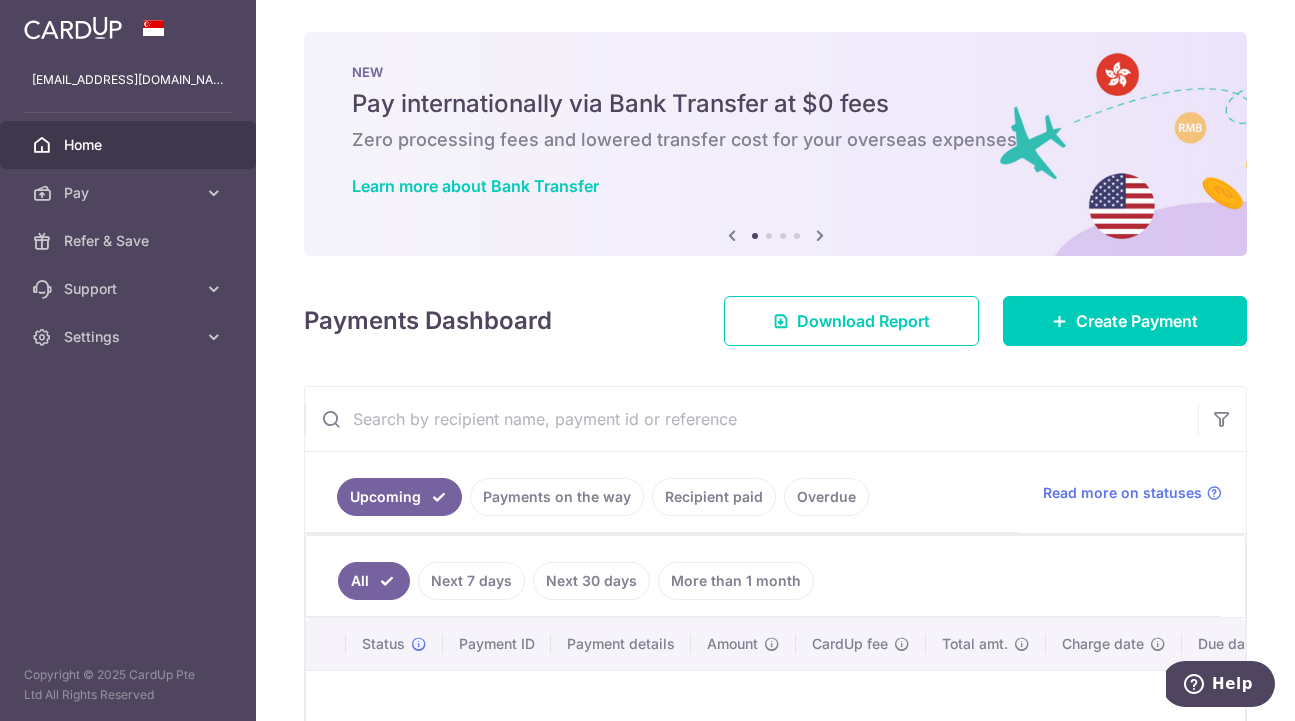
click at [812, 496] on link "Overdue" at bounding box center [826, 497] width 85 height 38
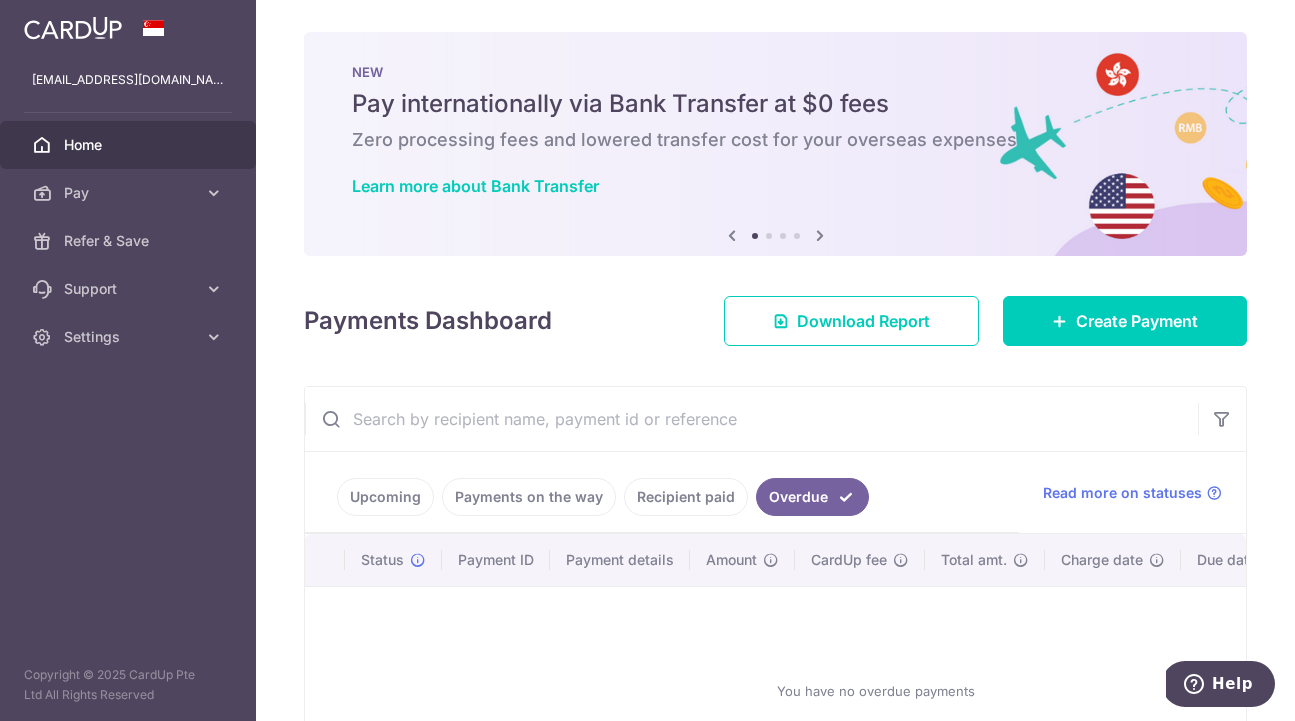
click at [707, 501] on link "Recipient paid" at bounding box center [686, 497] width 124 height 38
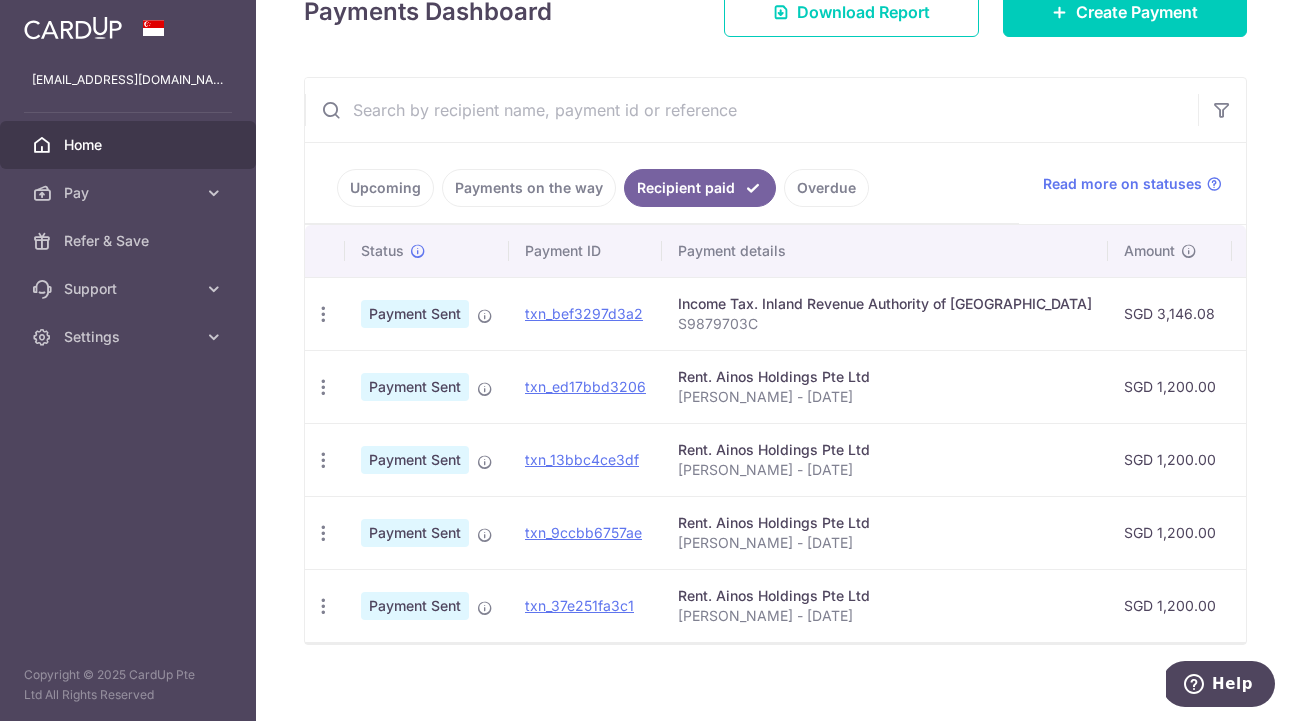
scroll to position [306, 0]
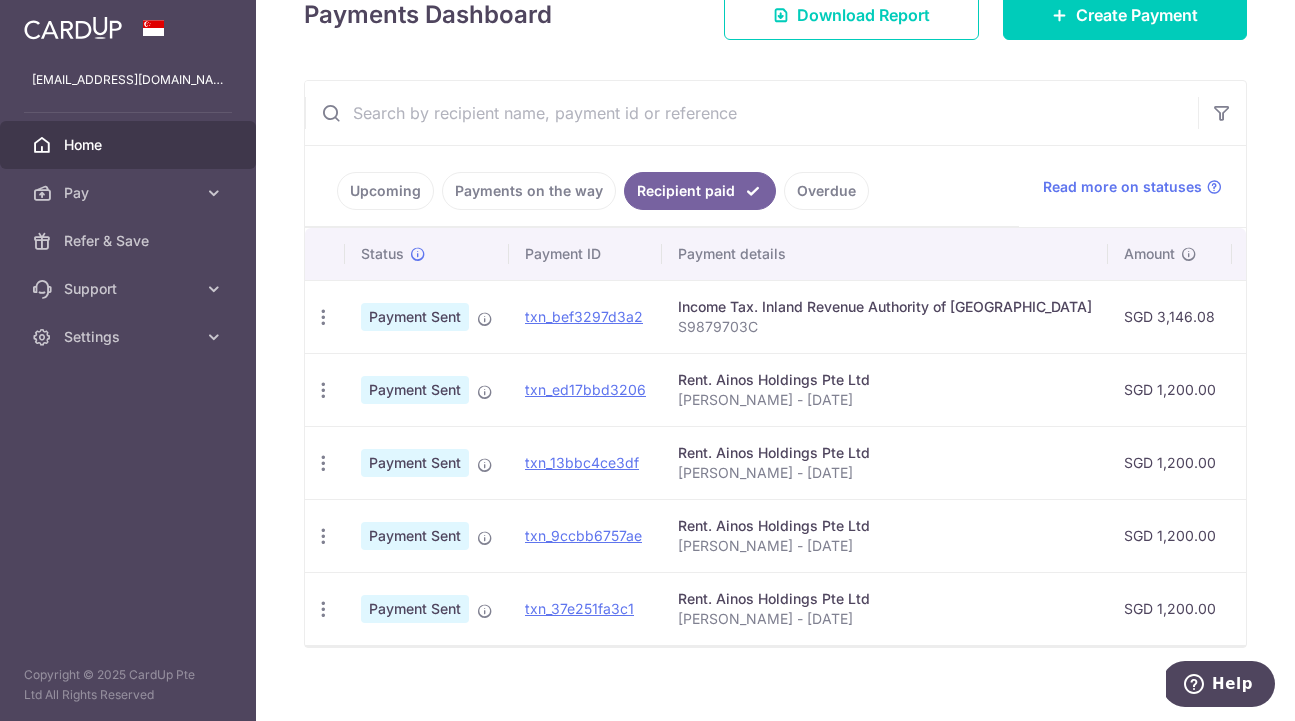
drag, startPoint x: 678, startPoint y: 476, endPoint x: 871, endPoint y: 488, distance: 193.3
click at [871, 488] on td "Rent. Ainos Holdings Pte Ltd Nicholas Tee - August 2025" at bounding box center [885, 462] width 446 height 73
copy p "Nicholas Tee - August 2025"
click at [192, 188] on span "Pay" at bounding box center [130, 193] width 132 height 20
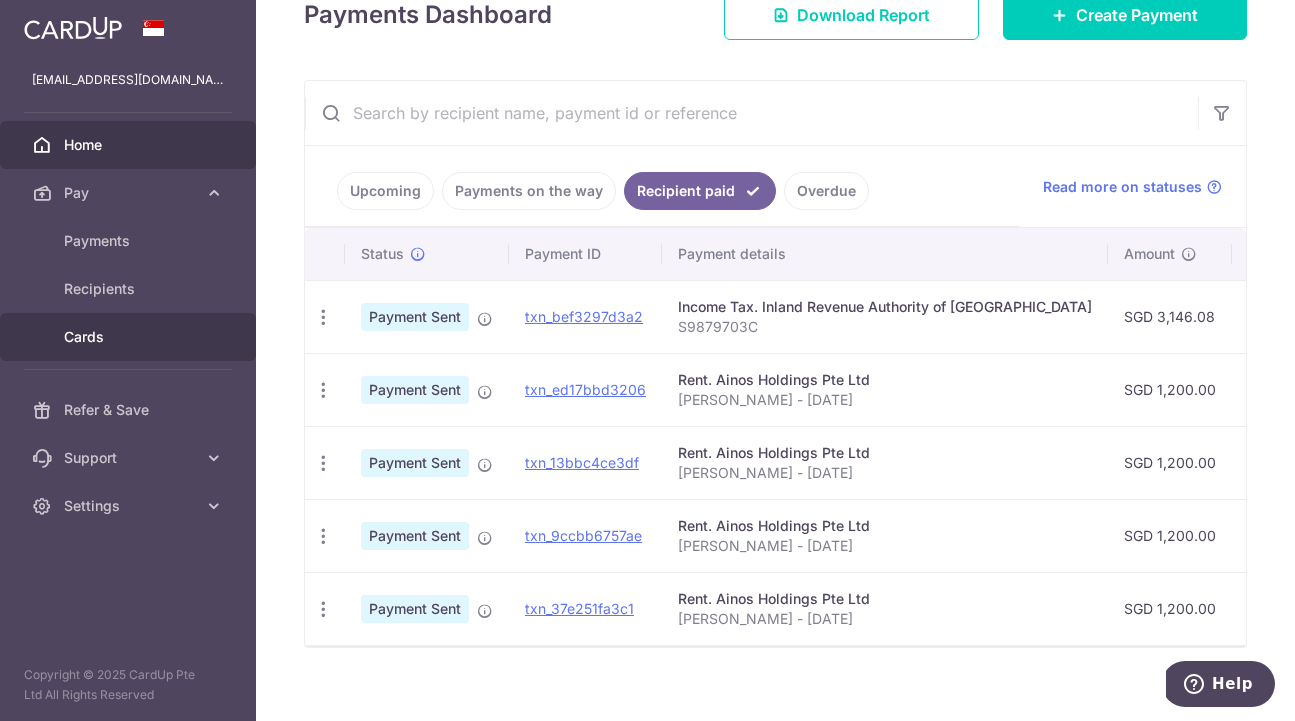
click at [132, 331] on span "Cards" at bounding box center [130, 337] width 132 height 20
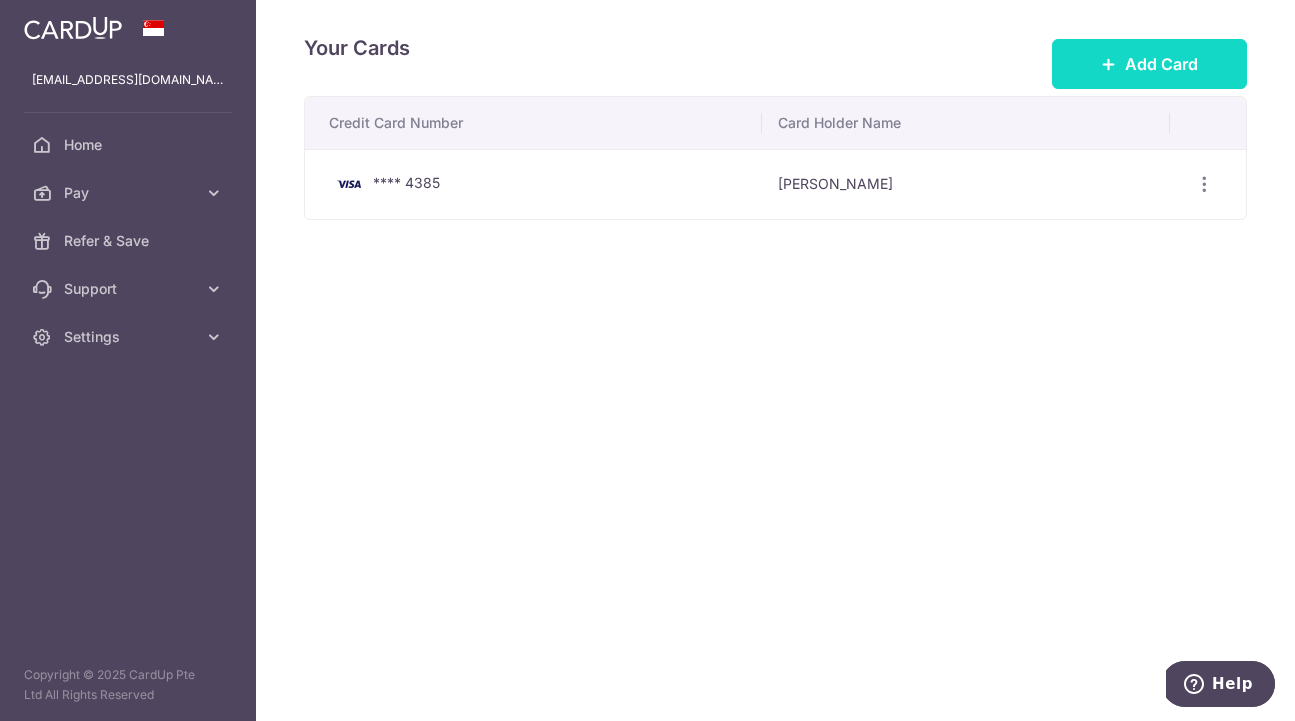
click at [1158, 67] on span "Add Card" at bounding box center [1161, 64] width 73 height 24
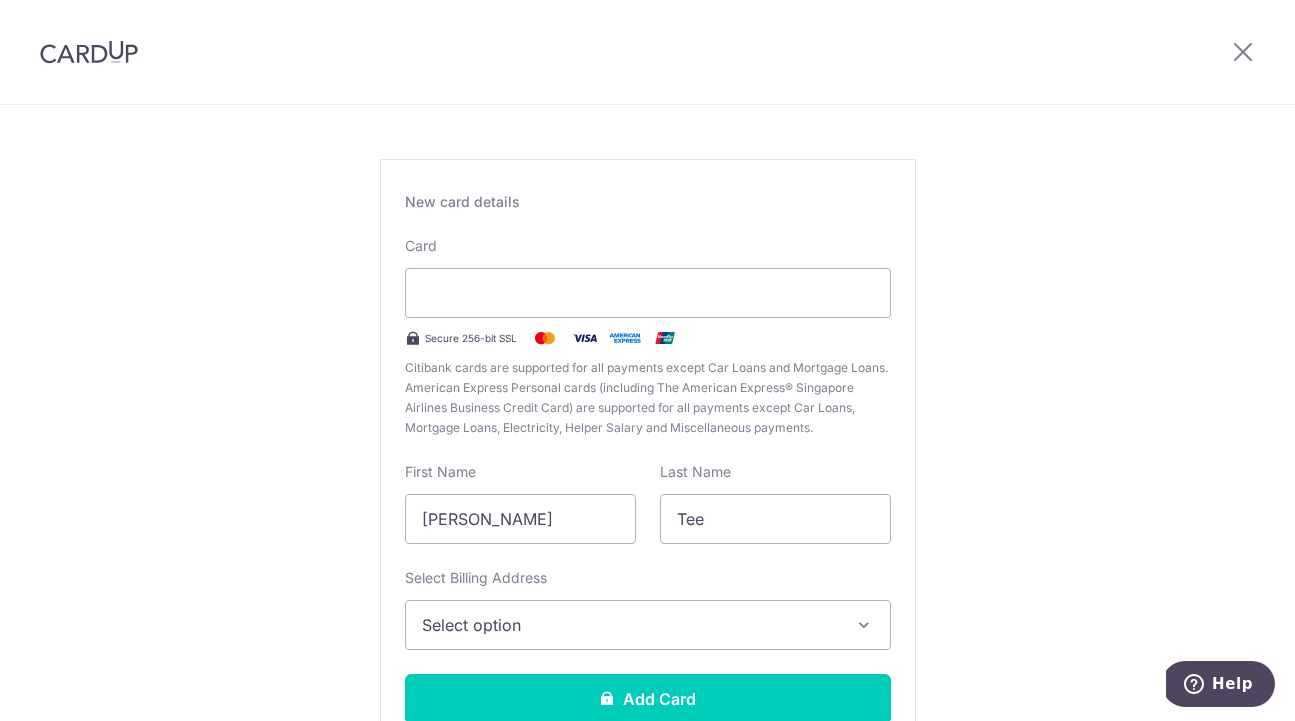
scroll to position [100, 0]
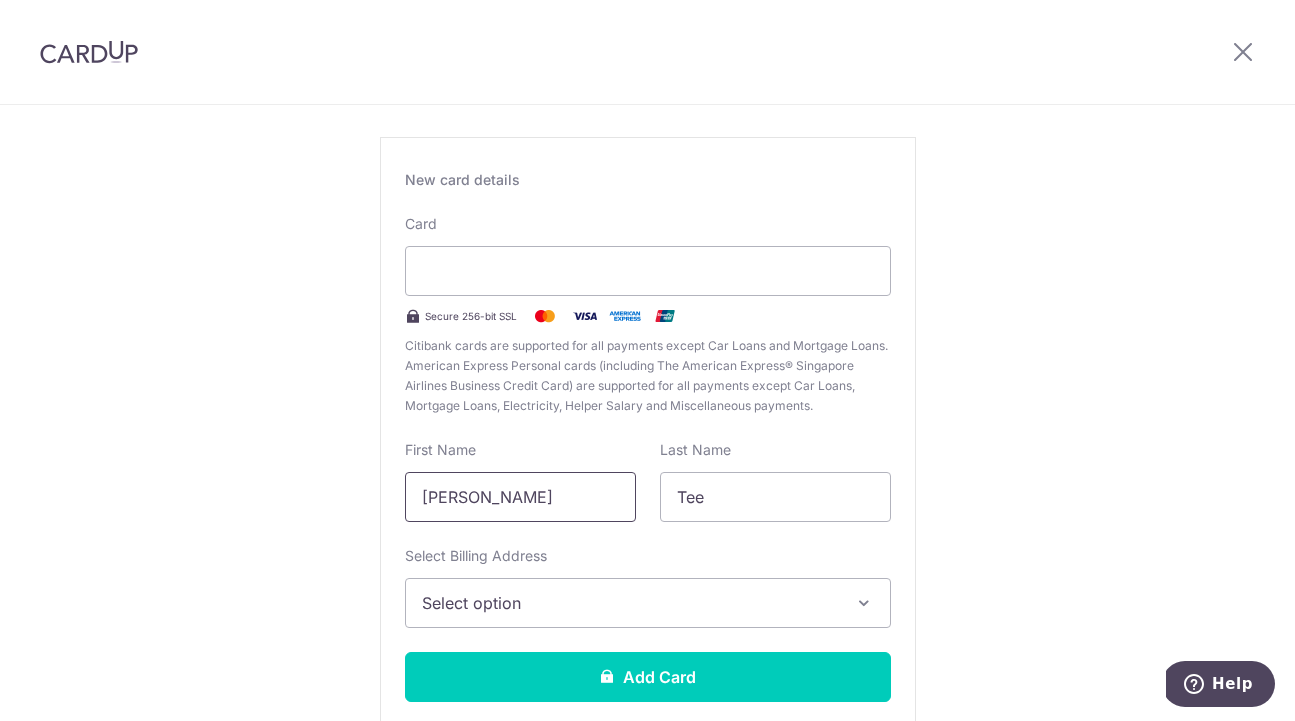
drag, startPoint x: 489, startPoint y: 499, endPoint x: 630, endPoint y: 498, distance: 141.0
click at [630, 498] on input "Nicholas Xi Jun" at bounding box center [520, 497] width 231 height 50
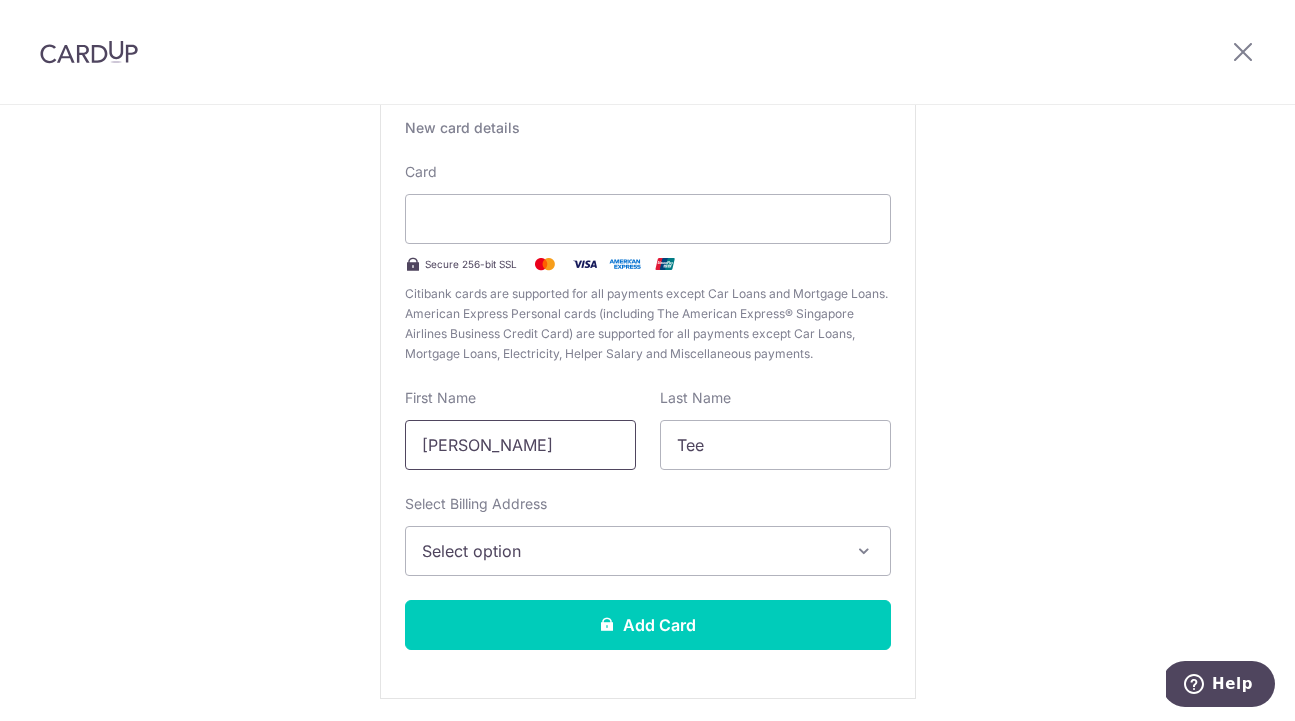
type input "Nicholas"
click at [607, 557] on span "Select option" at bounding box center [630, 551] width 416 height 24
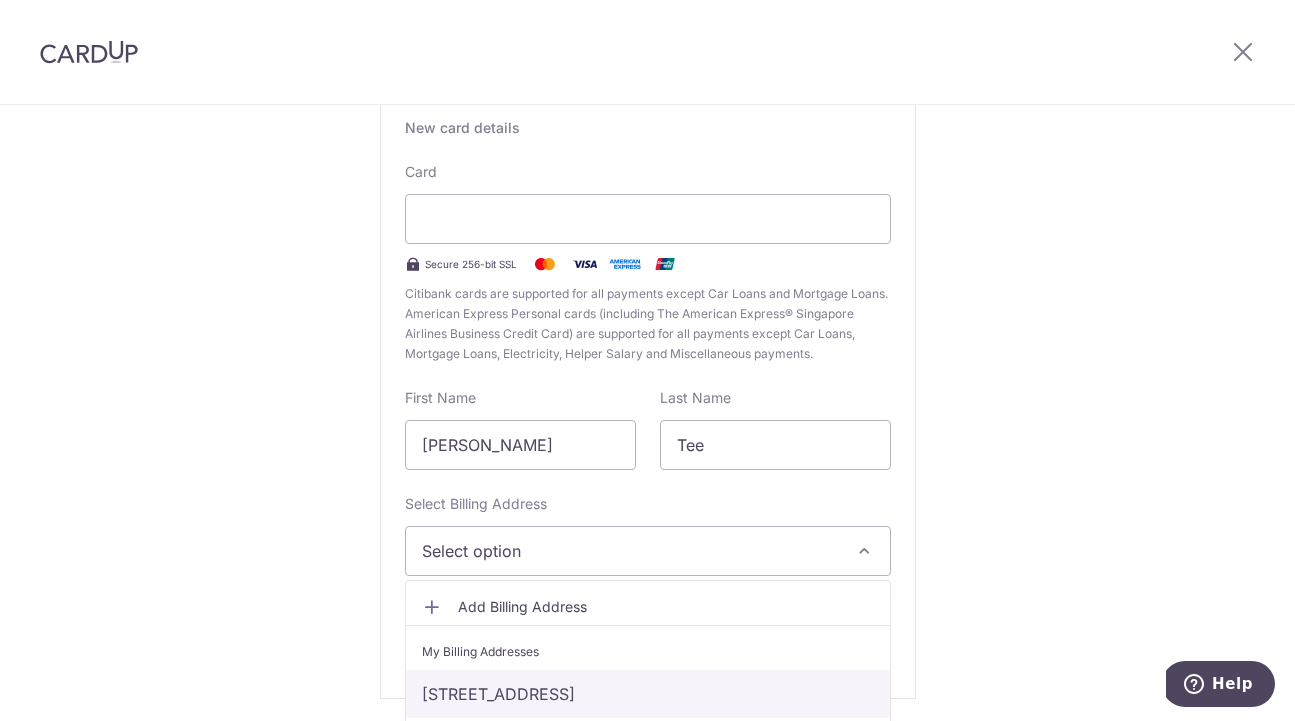
click at [594, 691] on link "1 Park Road, #23-898, People's Park Complex, Singapore, Singapore, Singapore-05…" at bounding box center [648, 694] width 484 height 48
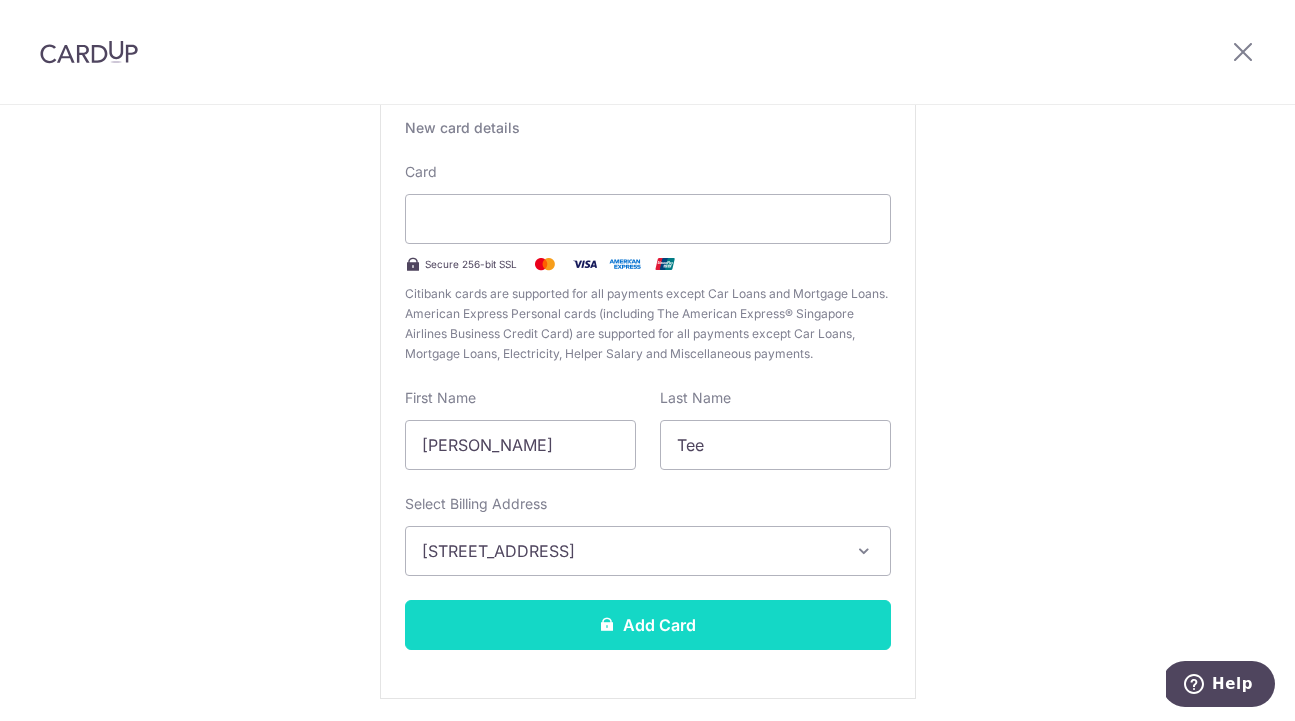
click at [649, 616] on button "Add Card" at bounding box center [648, 625] width 486 height 50
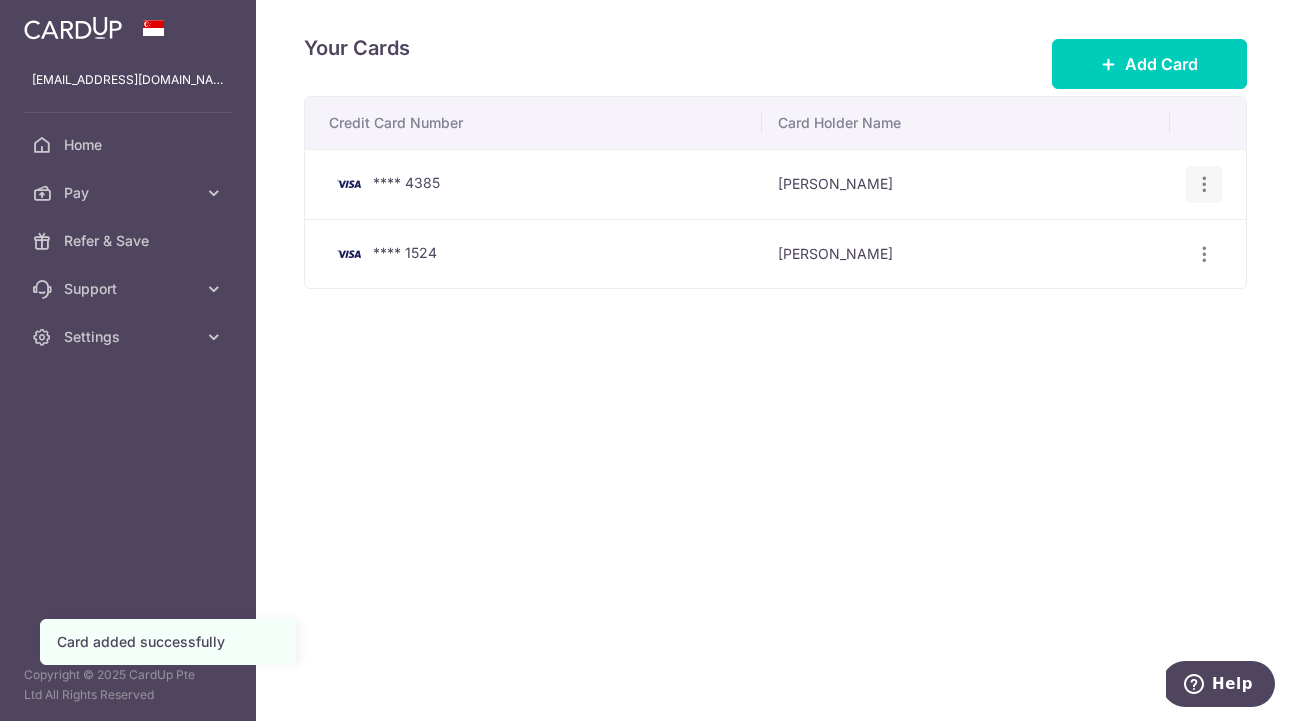
click at [1193, 186] on div "View/Edit Delete" at bounding box center [1204, 184] width 37 height 37
click at [1202, 185] on icon "button" at bounding box center [1204, 184] width 21 height 21
click at [1174, 423] on div "Your Cards Add Card Credit Card Number Card Holder Name **** 4385 Nicholas Tee …" at bounding box center [775, 360] width 1039 height 721
click at [1195, 195] on icon "button" at bounding box center [1204, 184] width 21 height 21
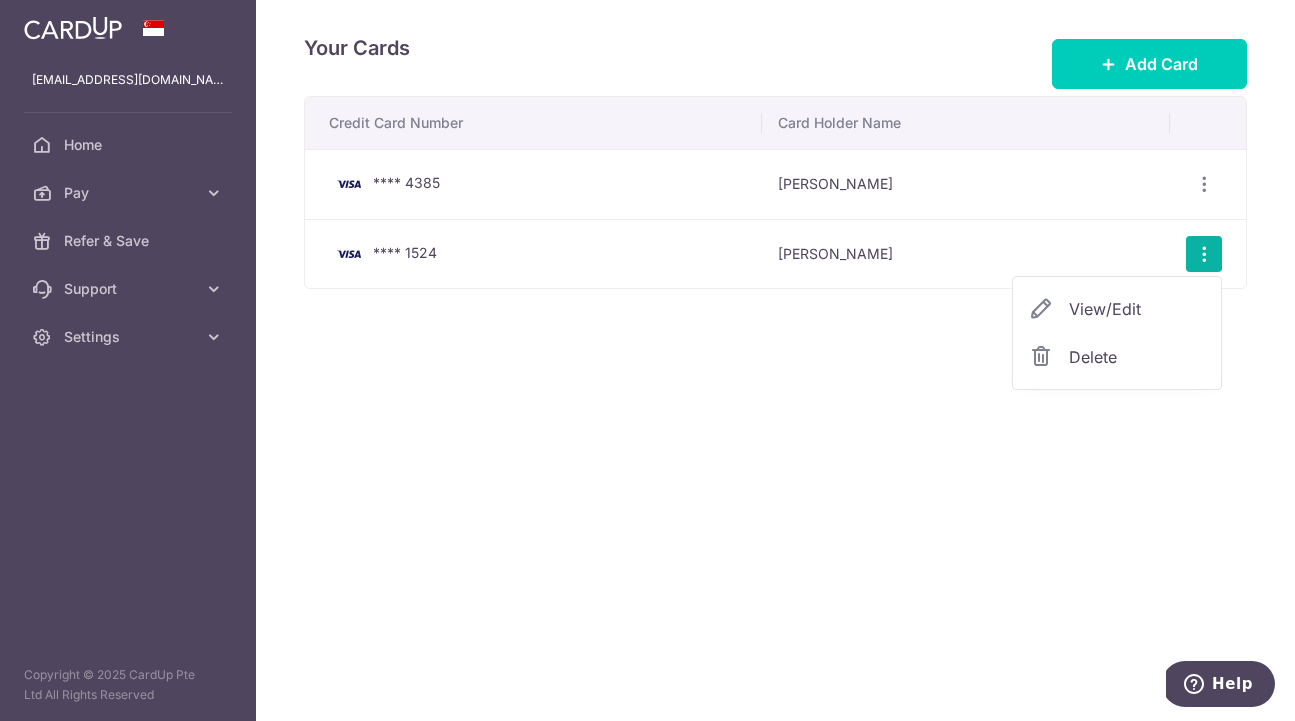
click at [1143, 452] on div "Your Cards Add Card Credit Card Number Card Holder Name **** 4385 Nicholas Tee …" at bounding box center [775, 360] width 1039 height 721
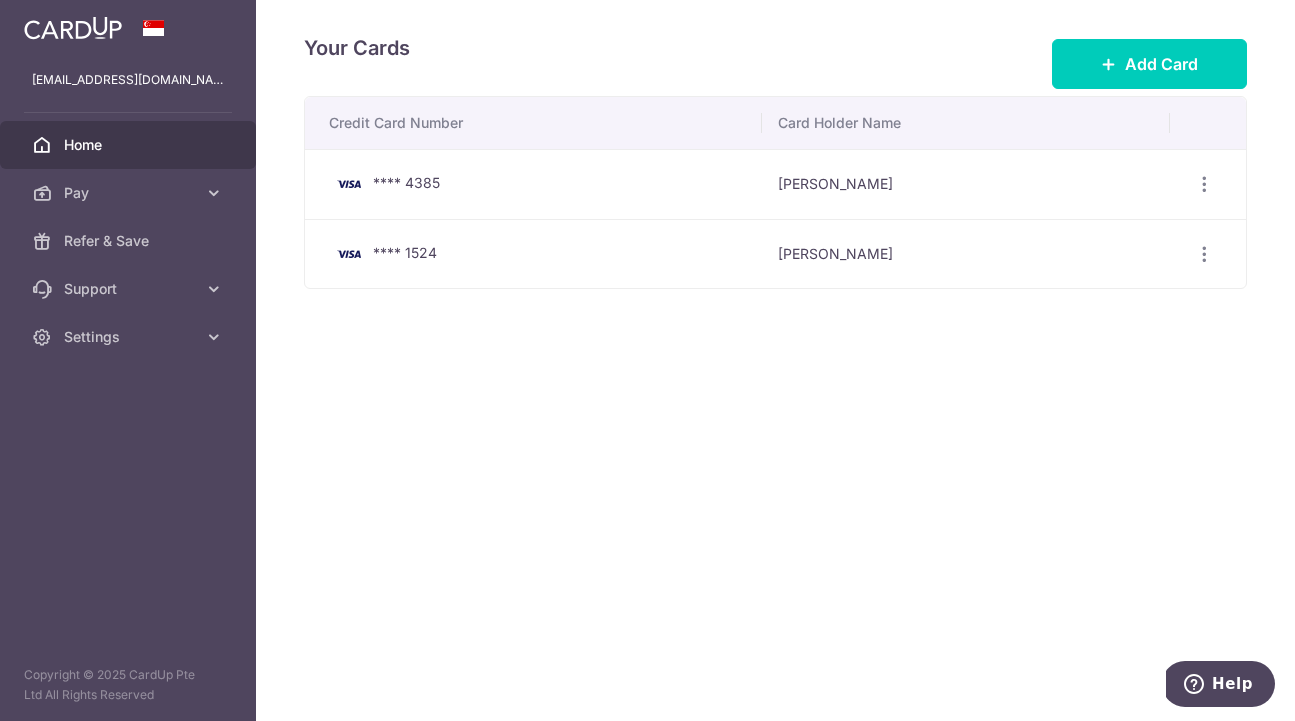
click at [177, 153] on span "Home" at bounding box center [130, 145] width 132 height 20
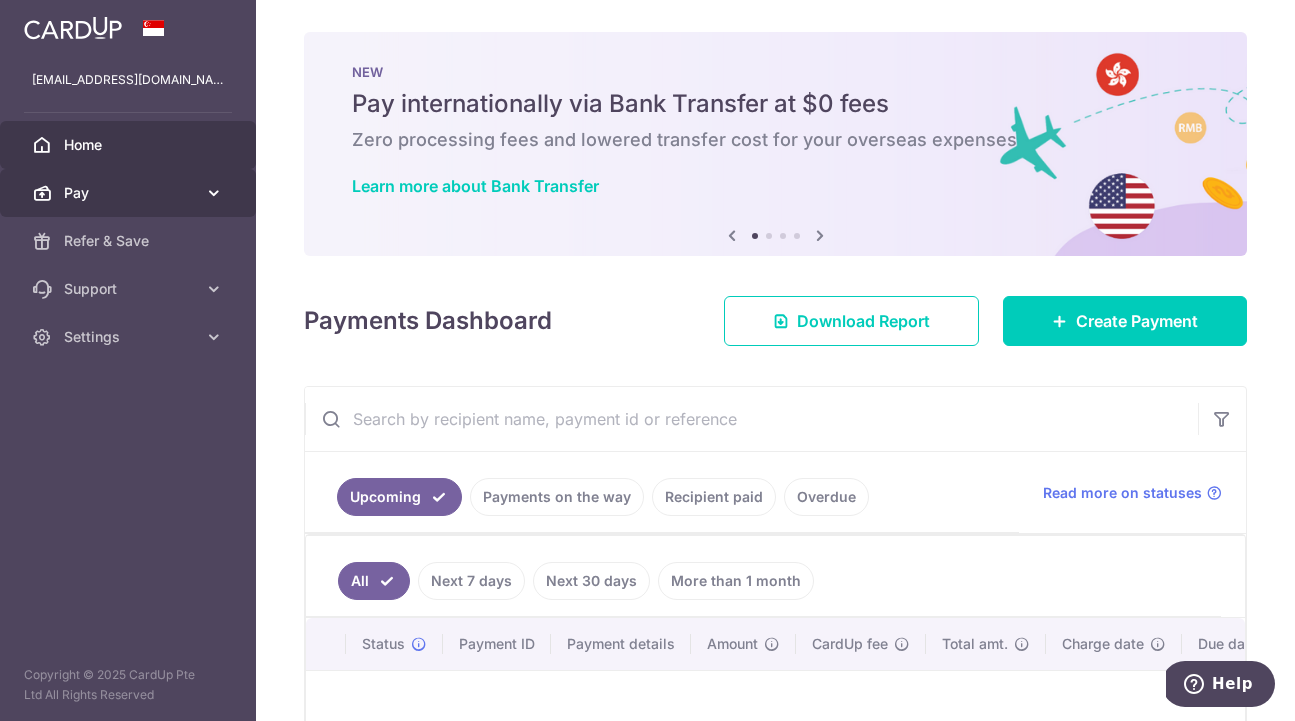
click at [199, 177] on link "Pay" at bounding box center [128, 193] width 256 height 48
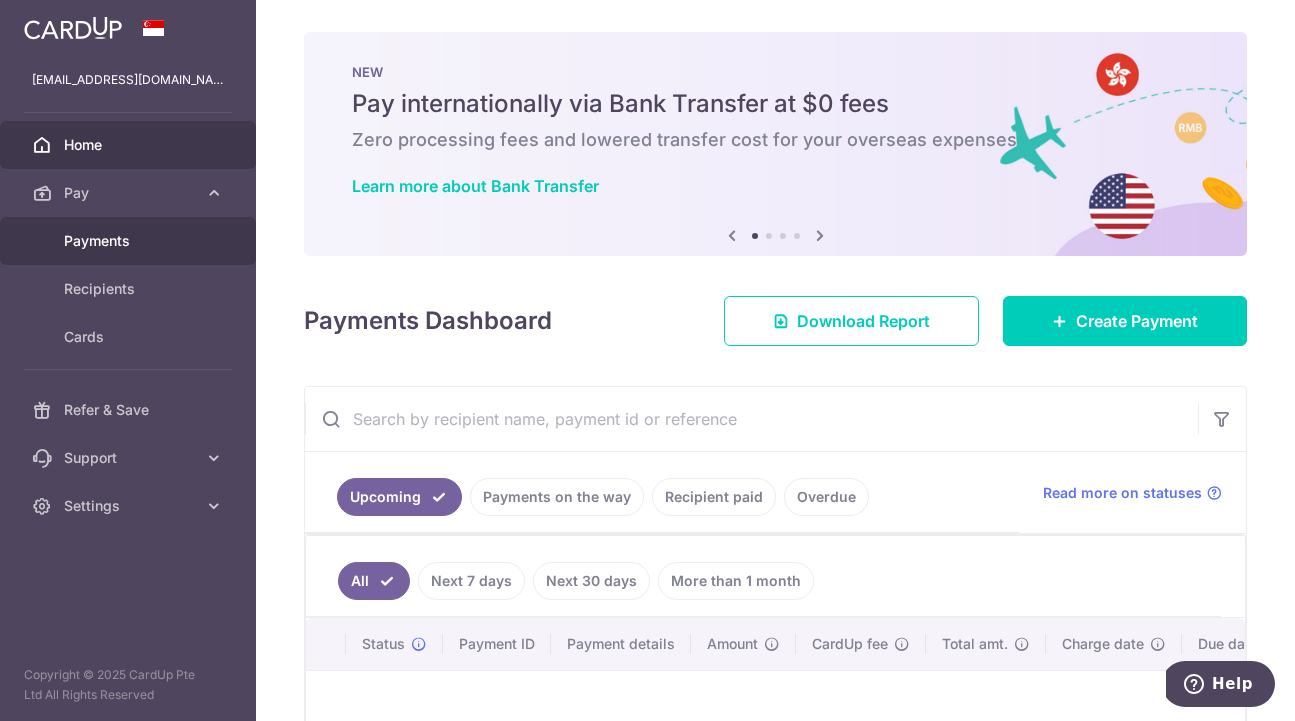
click at [191, 240] on span "Payments" at bounding box center [130, 241] width 132 height 20
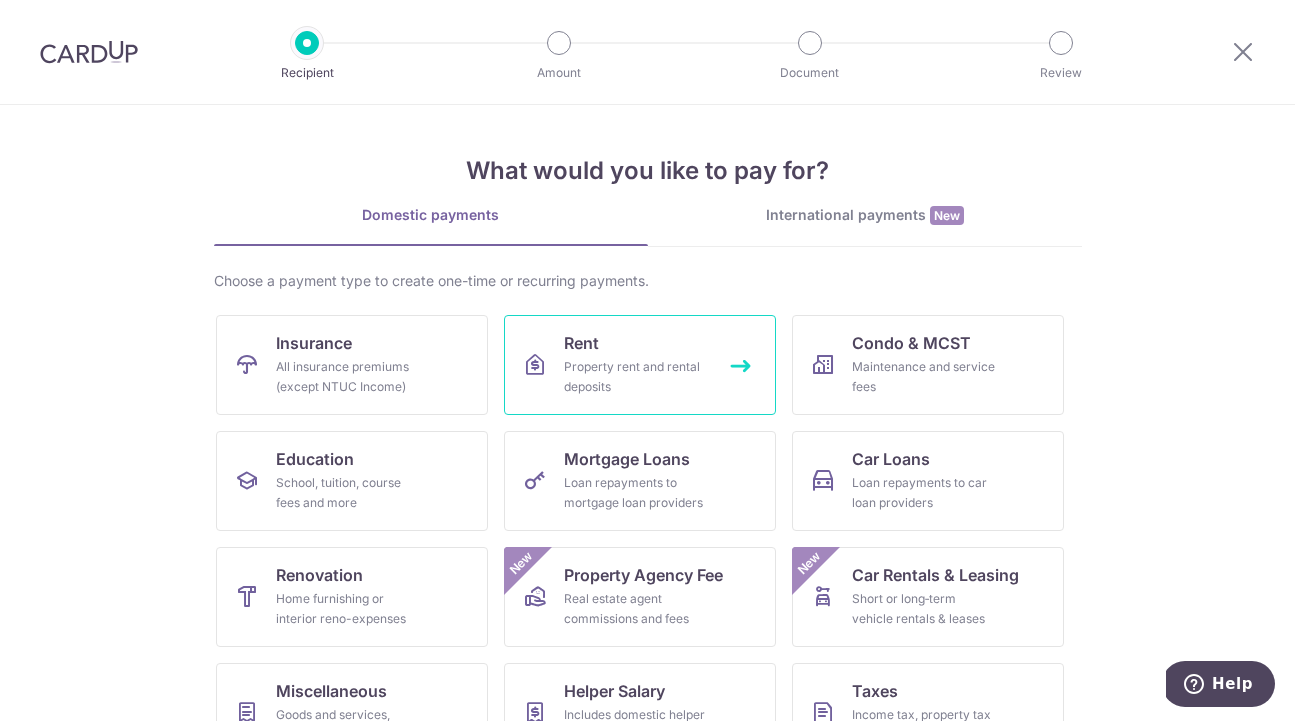
click at [546, 370] on icon at bounding box center [535, 365] width 24 height 24
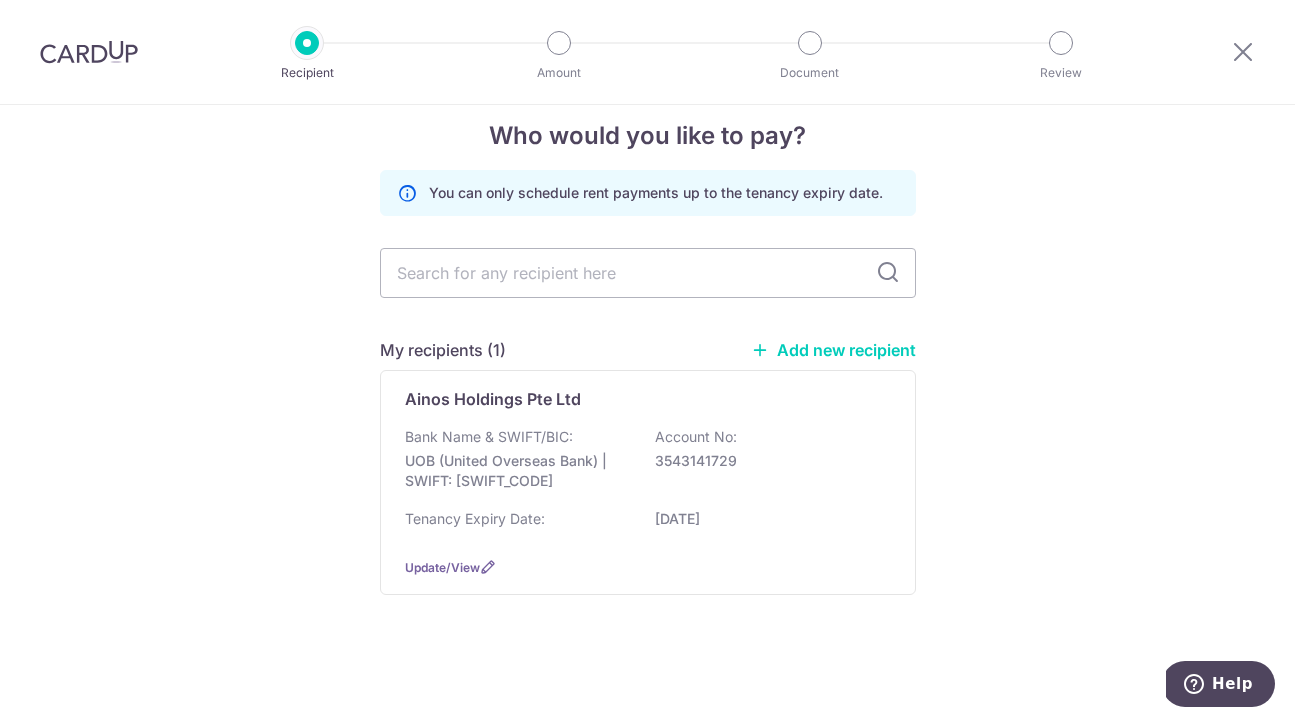
scroll to position [39, 0]
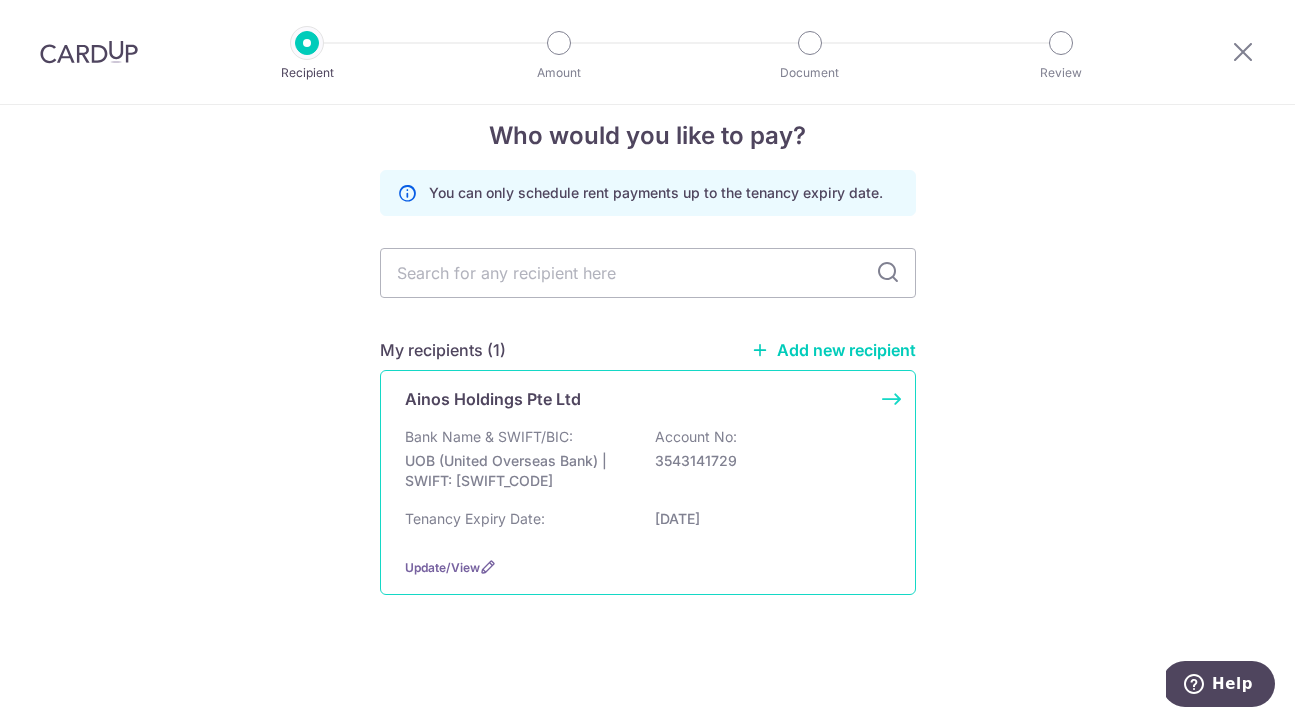
click at [717, 392] on div "Ainos Holdings Pte Ltd" at bounding box center [636, 399] width 462 height 24
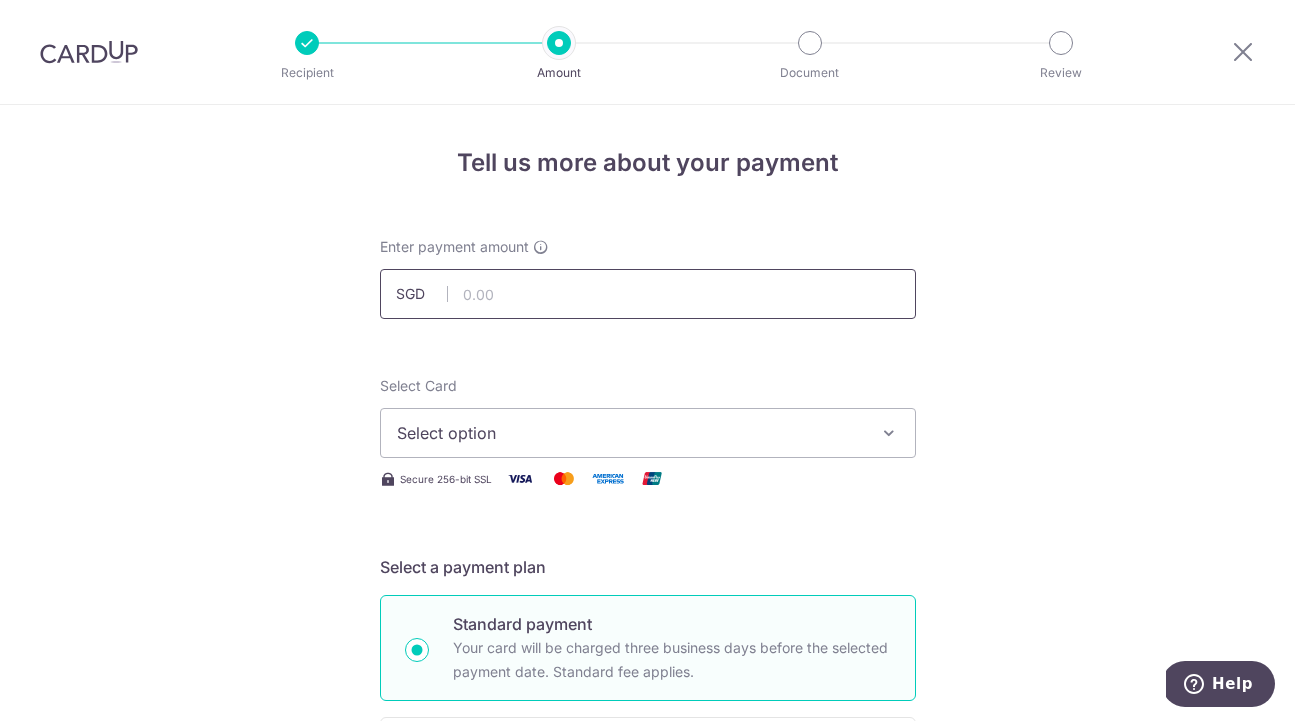
click at [611, 304] on input "text" at bounding box center [648, 294] width 536 height 50
type input "1,200.00"
click at [578, 419] on button "Select option" at bounding box center [648, 433] width 536 height 50
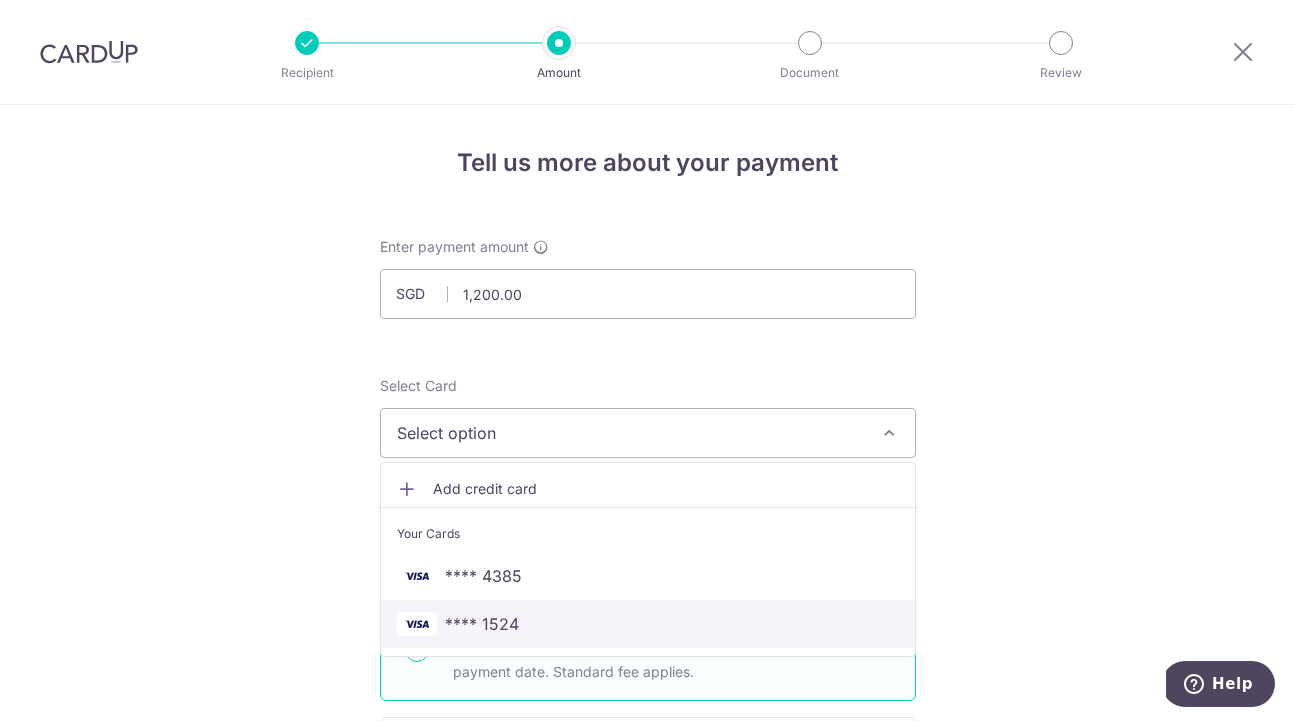
click at [482, 610] on link "**** 1524" at bounding box center [648, 624] width 534 height 48
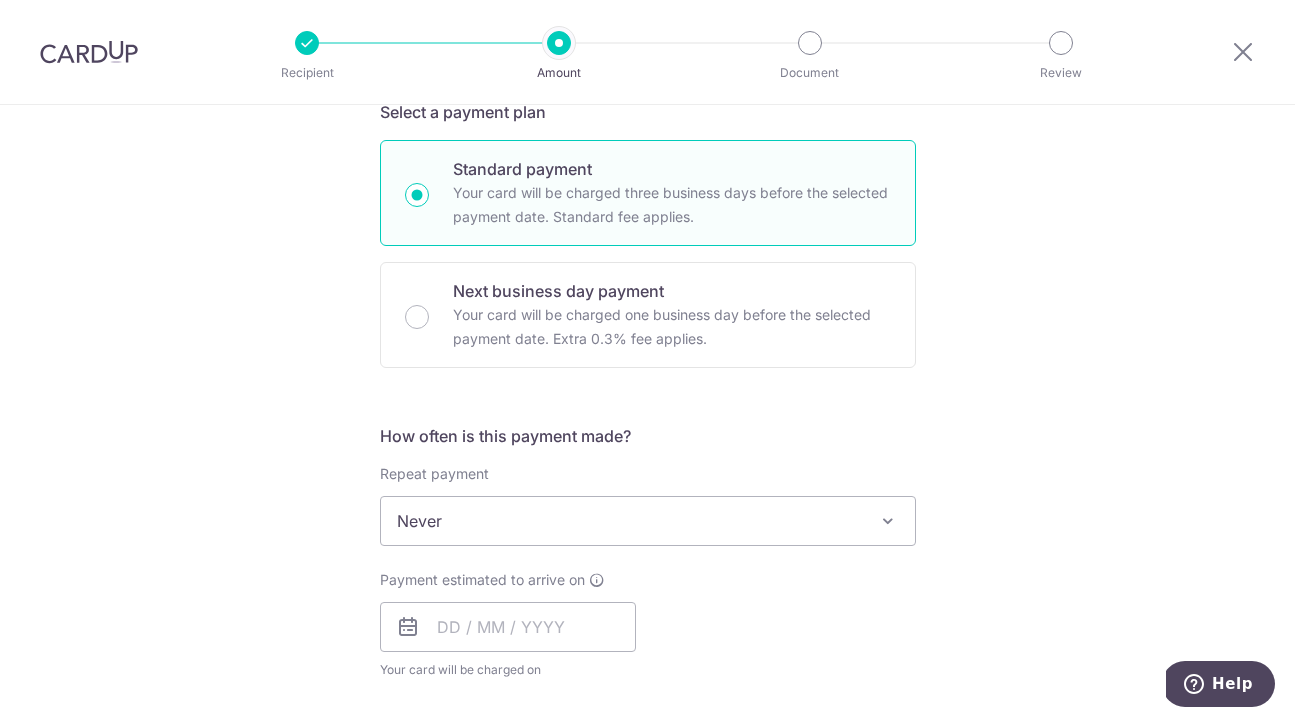
scroll to position [484, 0]
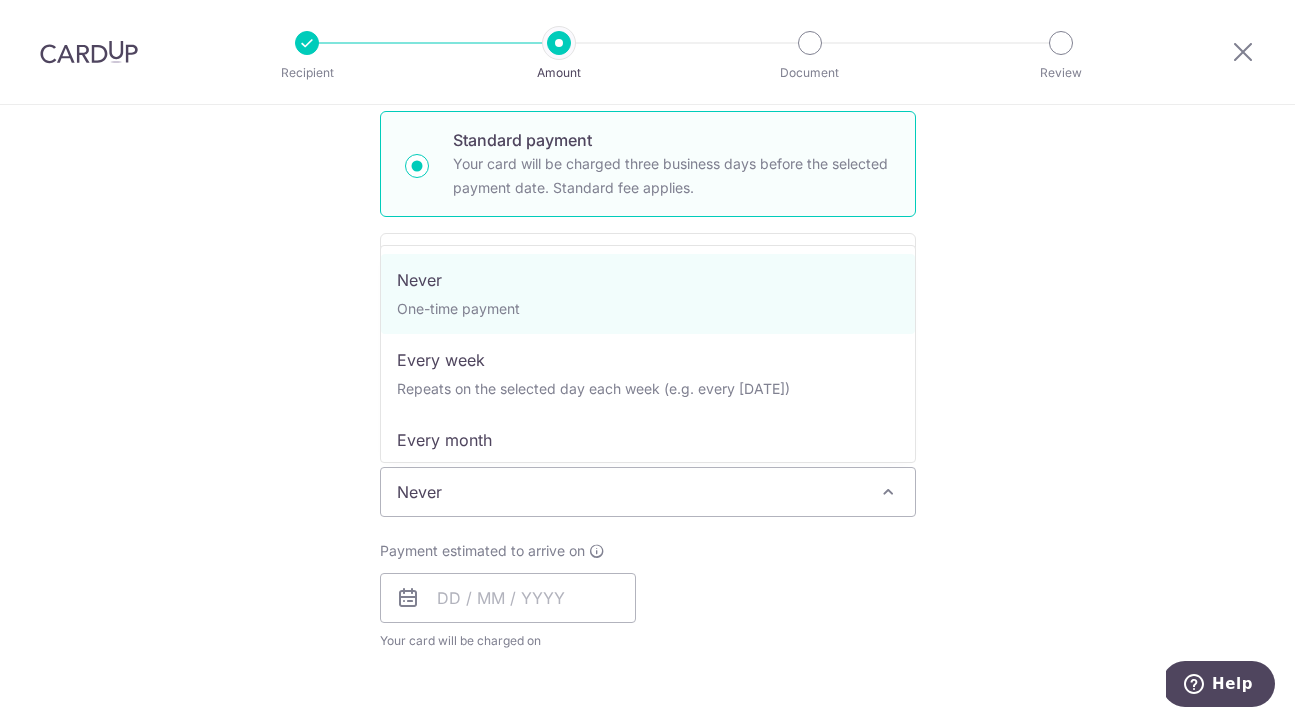
click at [472, 504] on span "Never" at bounding box center [648, 492] width 534 height 48
click at [337, 442] on div "Tell us more about your payment Enter payment amount SGD 1,200.00 1200.00 Selec…" at bounding box center [647, 525] width 1295 height 1808
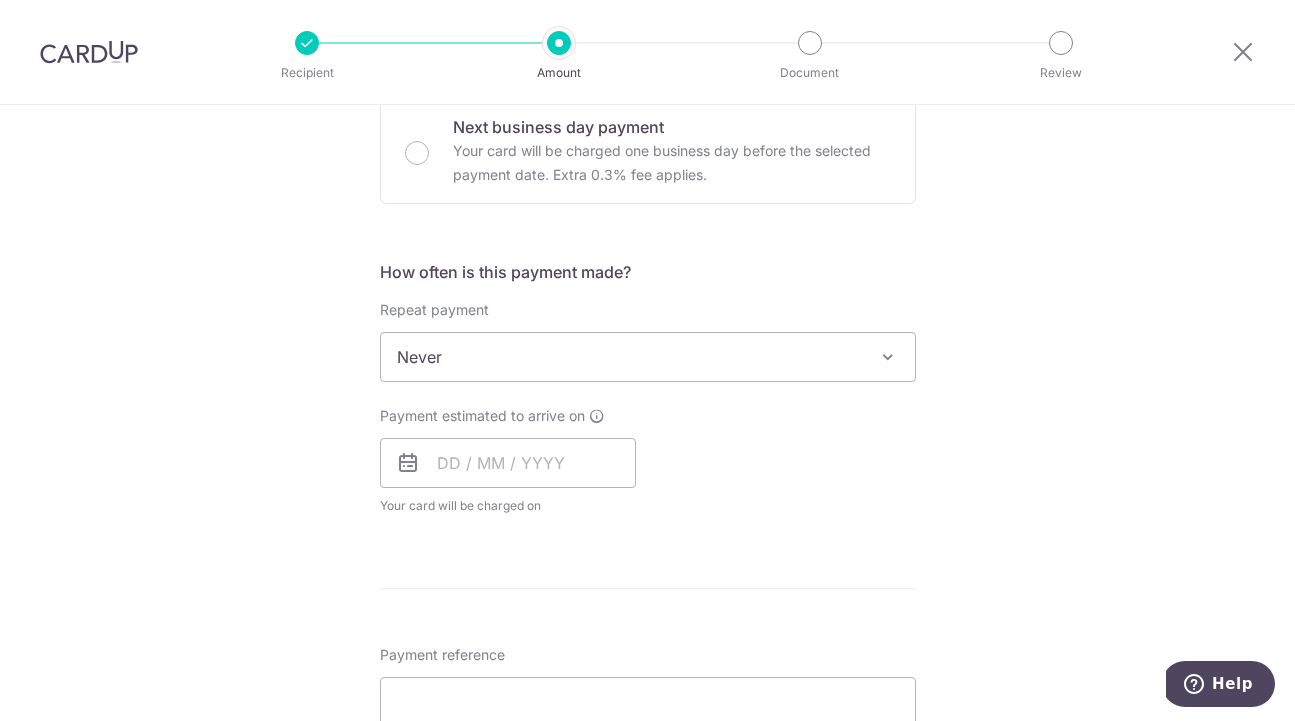
scroll to position [620, 0]
click at [437, 470] on input "text" at bounding box center [508, 462] width 256 height 50
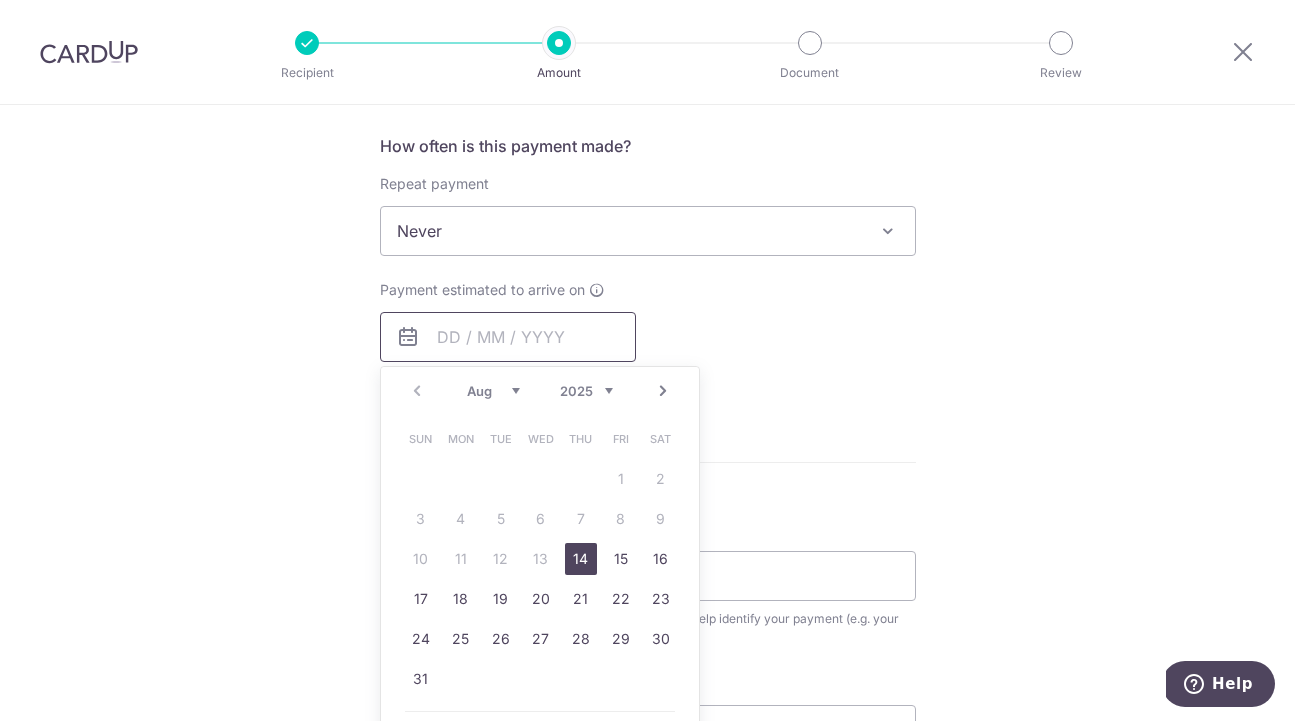
scroll to position [747, 0]
click at [583, 570] on link "14" at bounding box center [581, 557] width 32 height 32
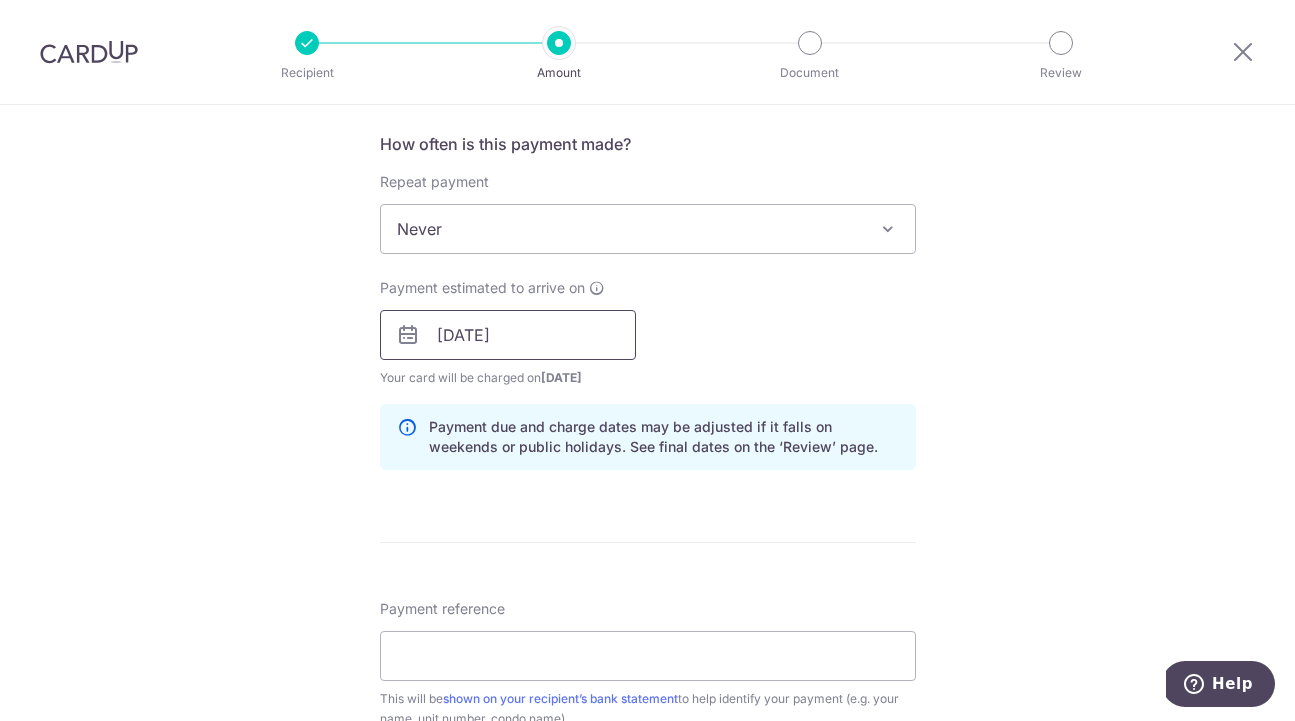
click at [594, 340] on input "14/08/2025" at bounding box center [508, 335] width 256 height 50
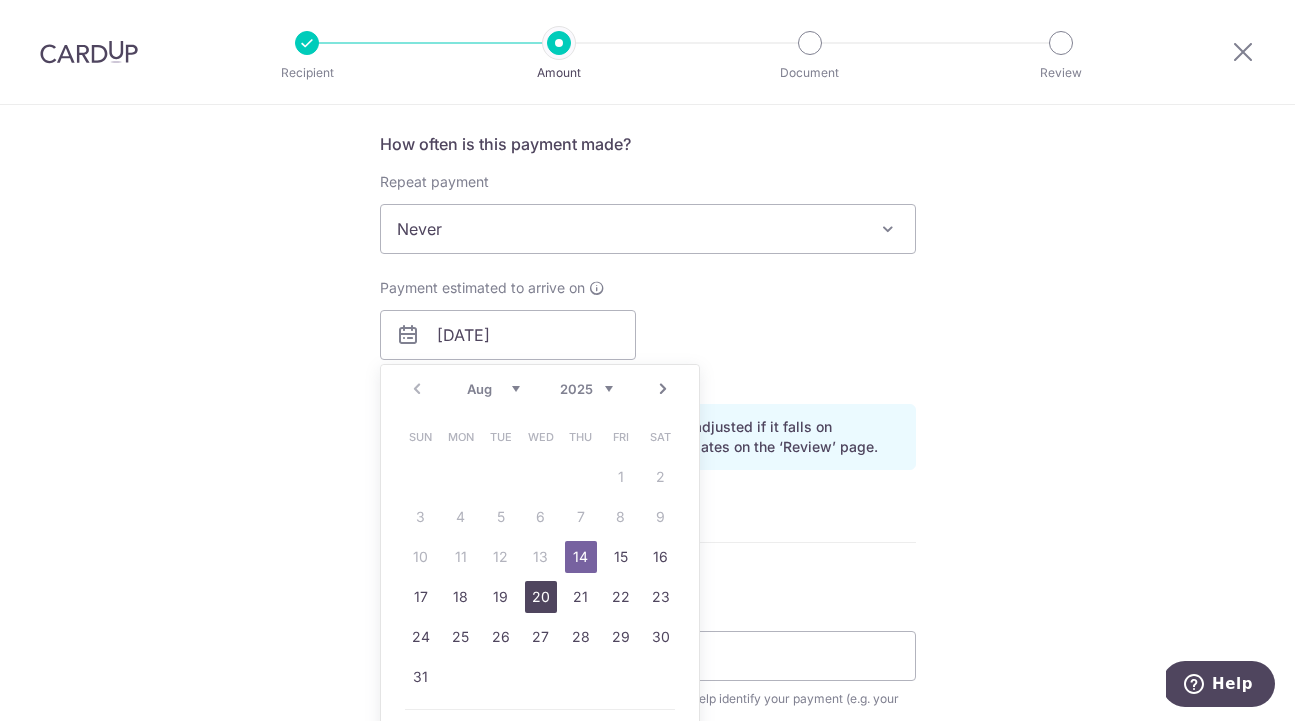
click at [543, 598] on link "20" at bounding box center [541, 597] width 32 height 32
type input "[DATE]"
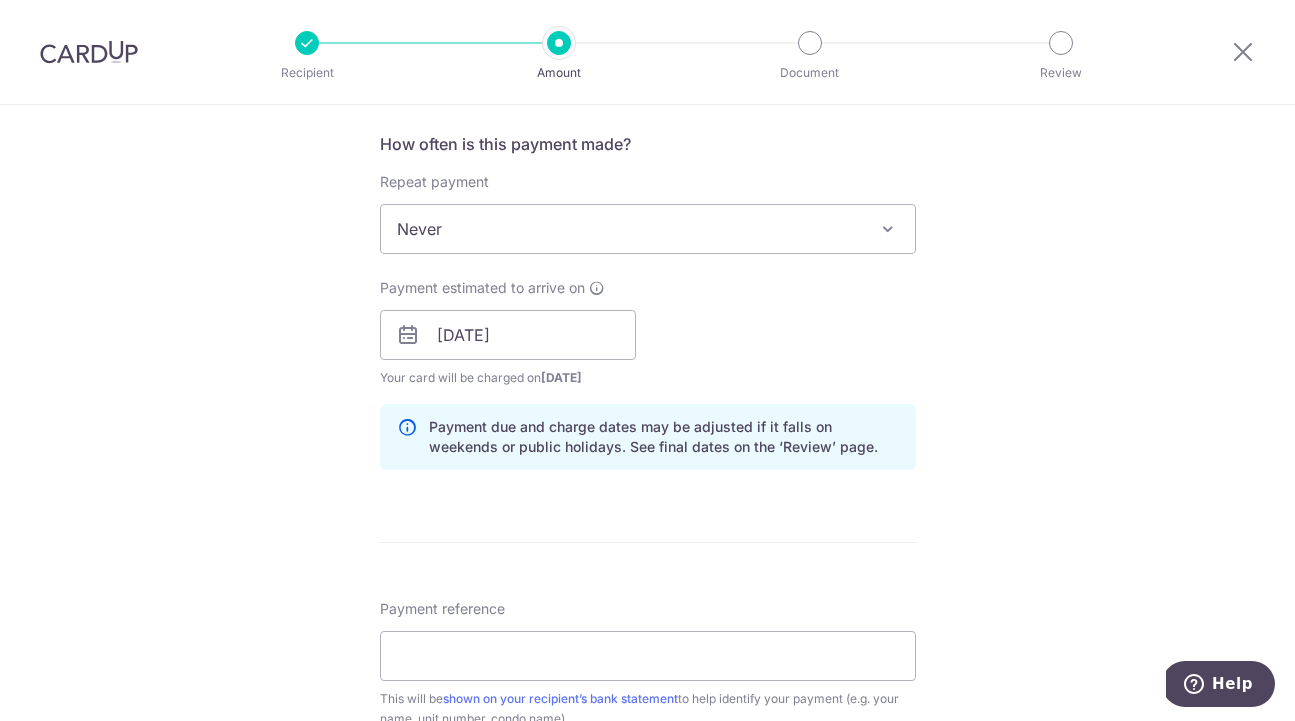
click at [917, 408] on div "Tell us more about your payment Enter payment amount SGD 1,200.00 1200.00 Selec…" at bounding box center [647, 303] width 1295 height 1890
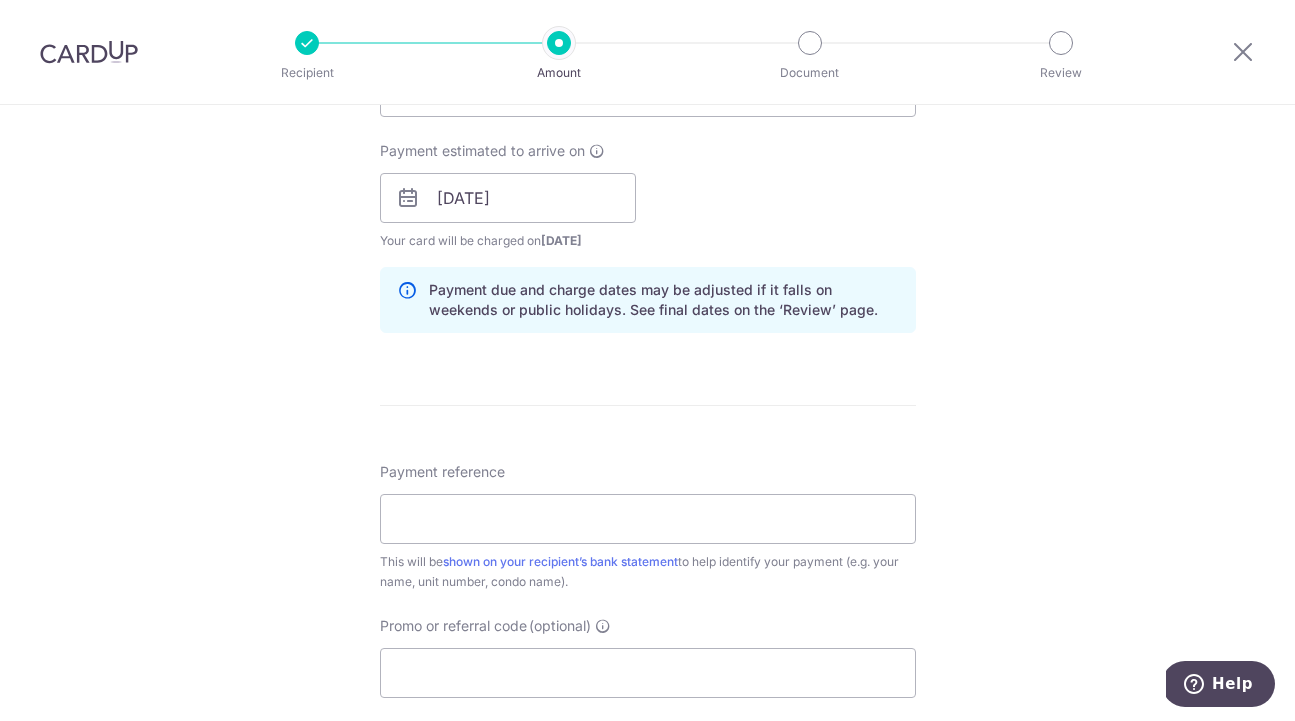
scroll to position [886, 0]
click at [594, 505] on input "Payment reference" at bounding box center [648, 517] width 536 height 50
paste input "Nicholas Tee - August 2025"
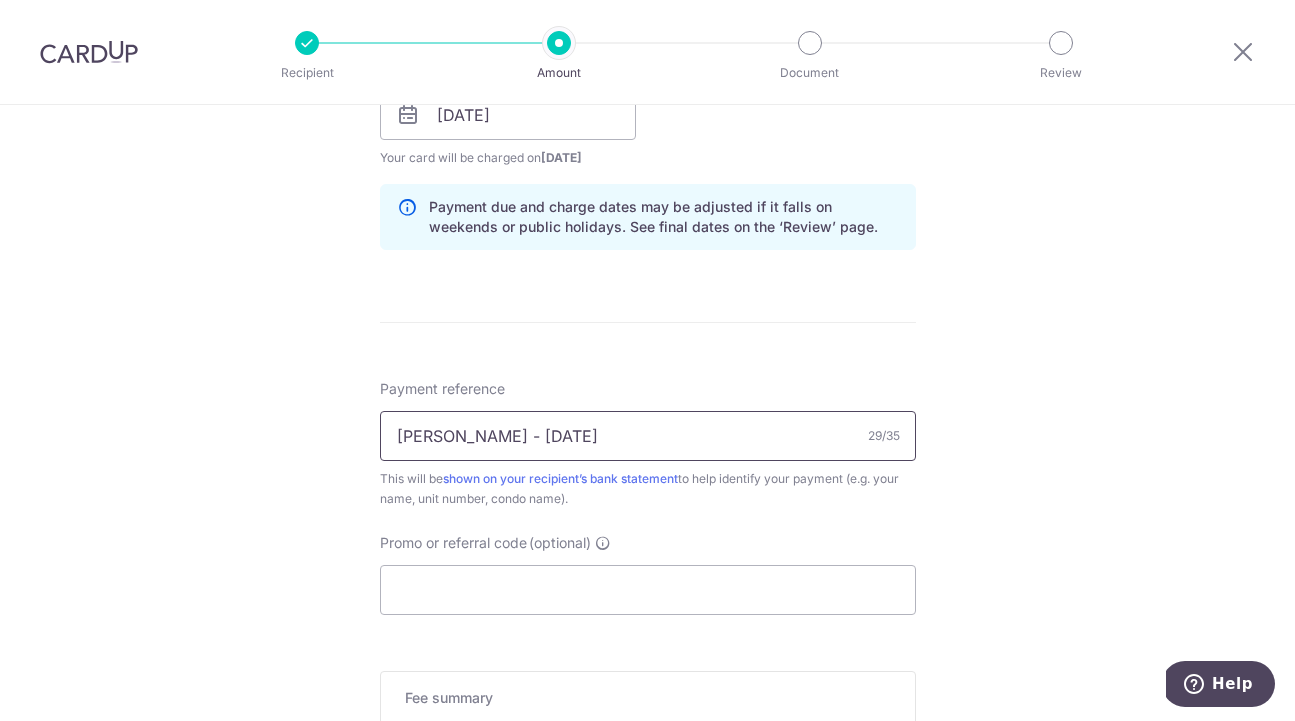
scroll to position [972, 0]
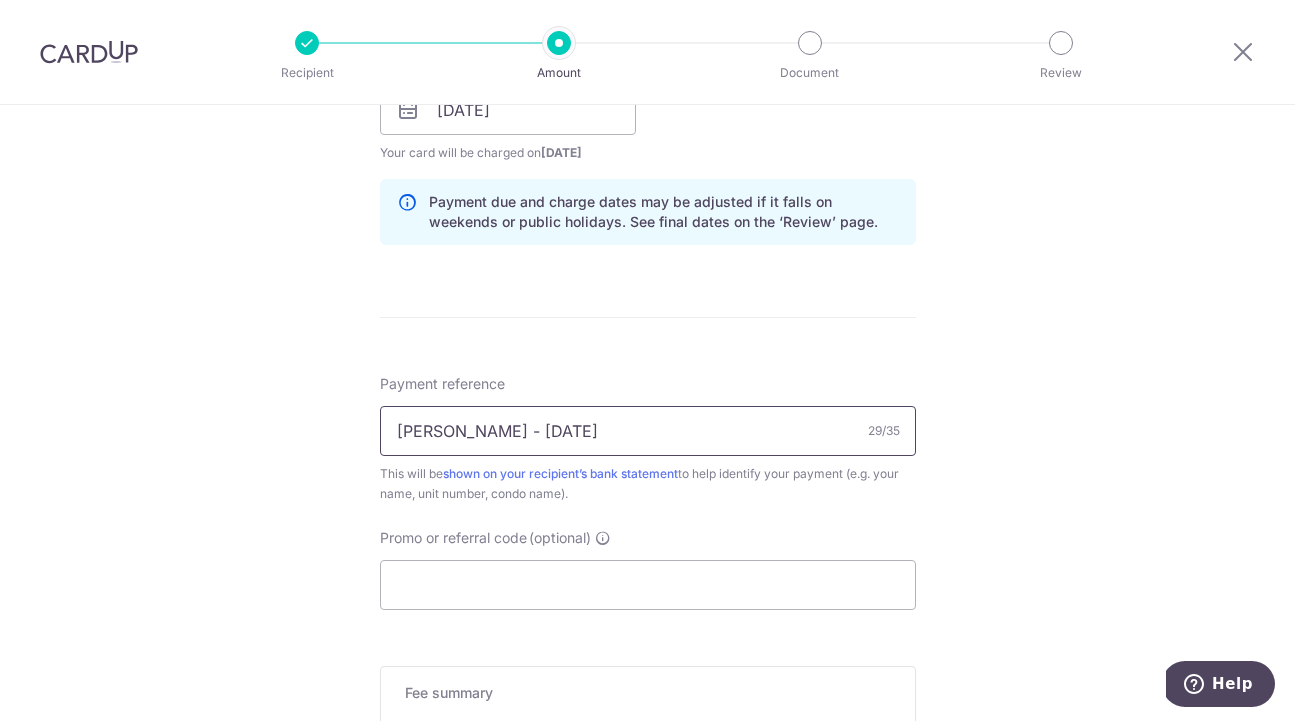
type input "Nicholas Tee - September 2025"
click at [266, 517] on div "Tell us more about your payment Enter payment amount SGD 1,200.00 1200.00 Selec…" at bounding box center [647, 78] width 1295 height 1890
click at [124, 16] on div at bounding box center [89, 52] width 178 height 104
click at [111, 43] on img at bounding box center [89, 52] width 98 height 24
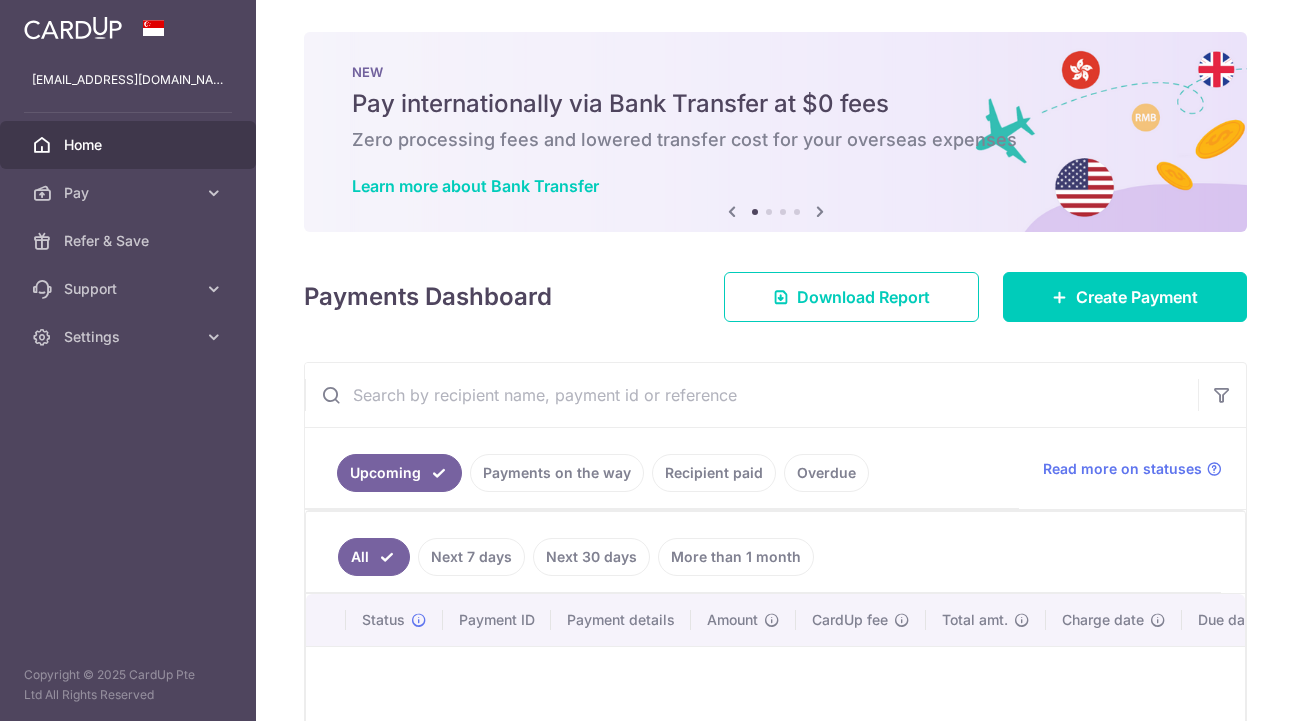
click at [703, 480] on link "Recipient paid" at bounding box center [714, 473] width 124 height 38
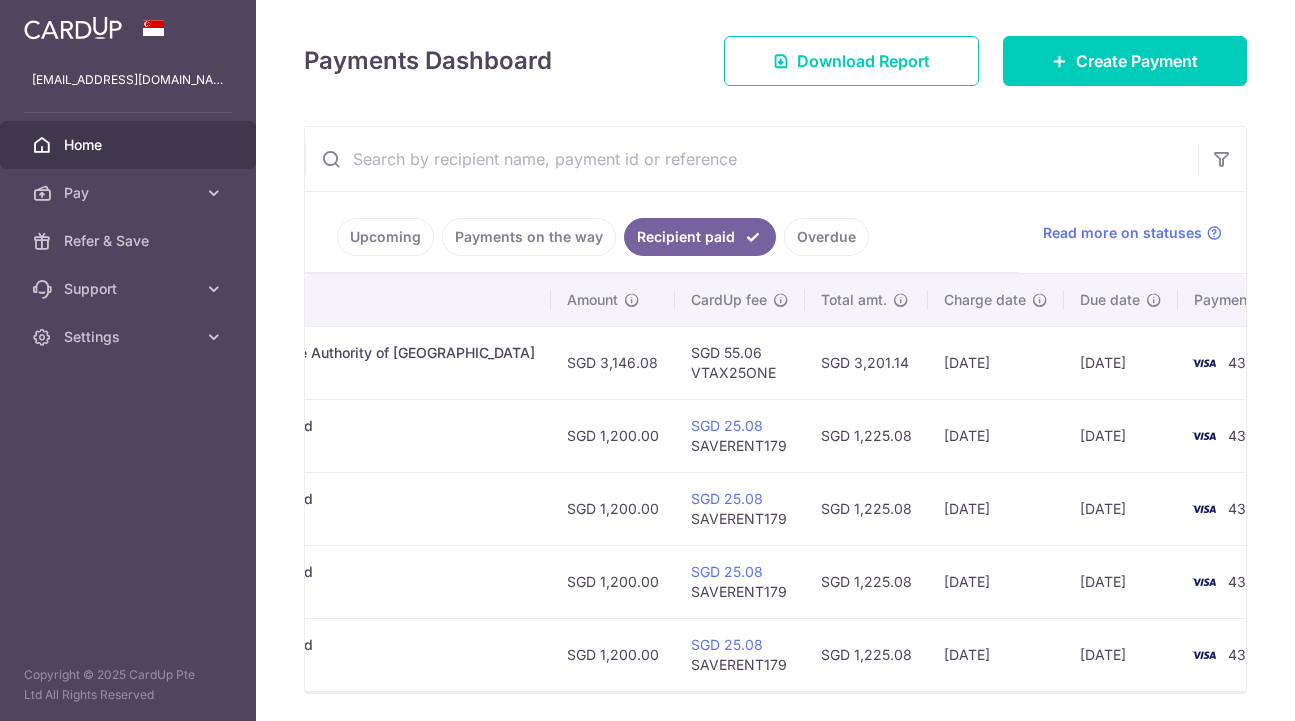
scroll to position [244, 0]
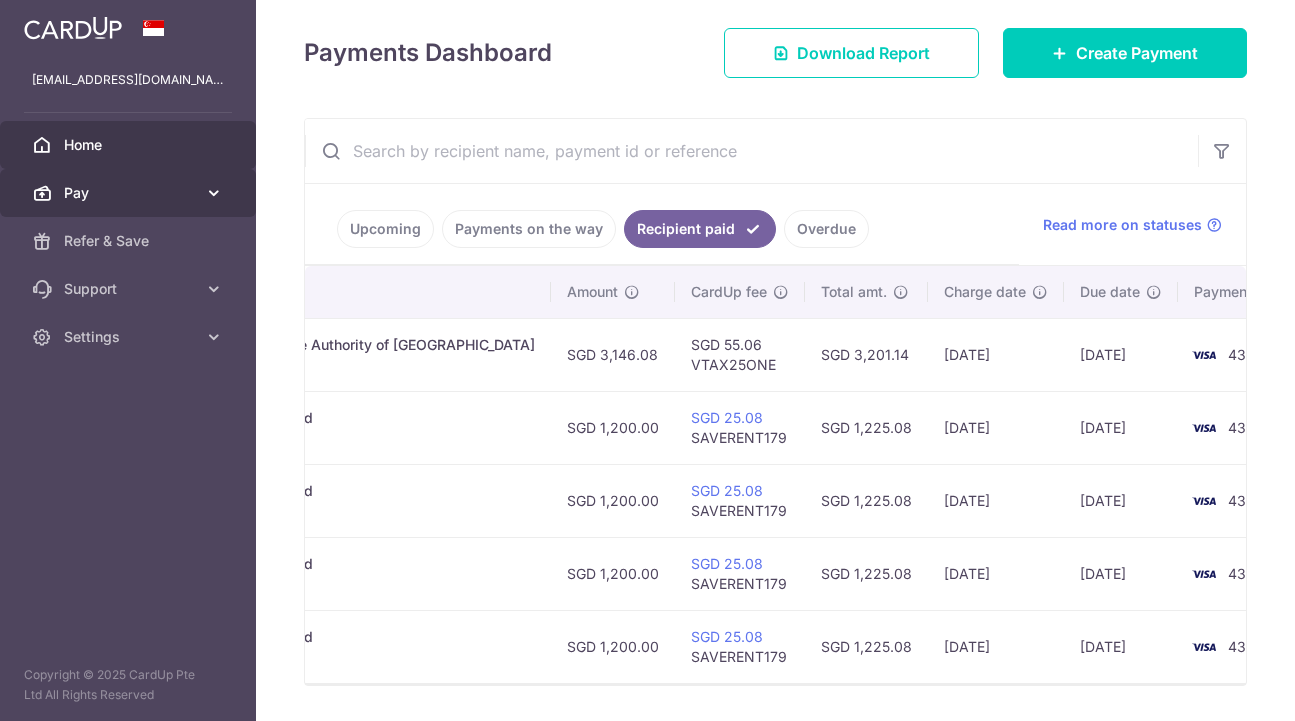
click at [174, 210] on link "Pay" at bounding box center [128, 193] width 256 height 48
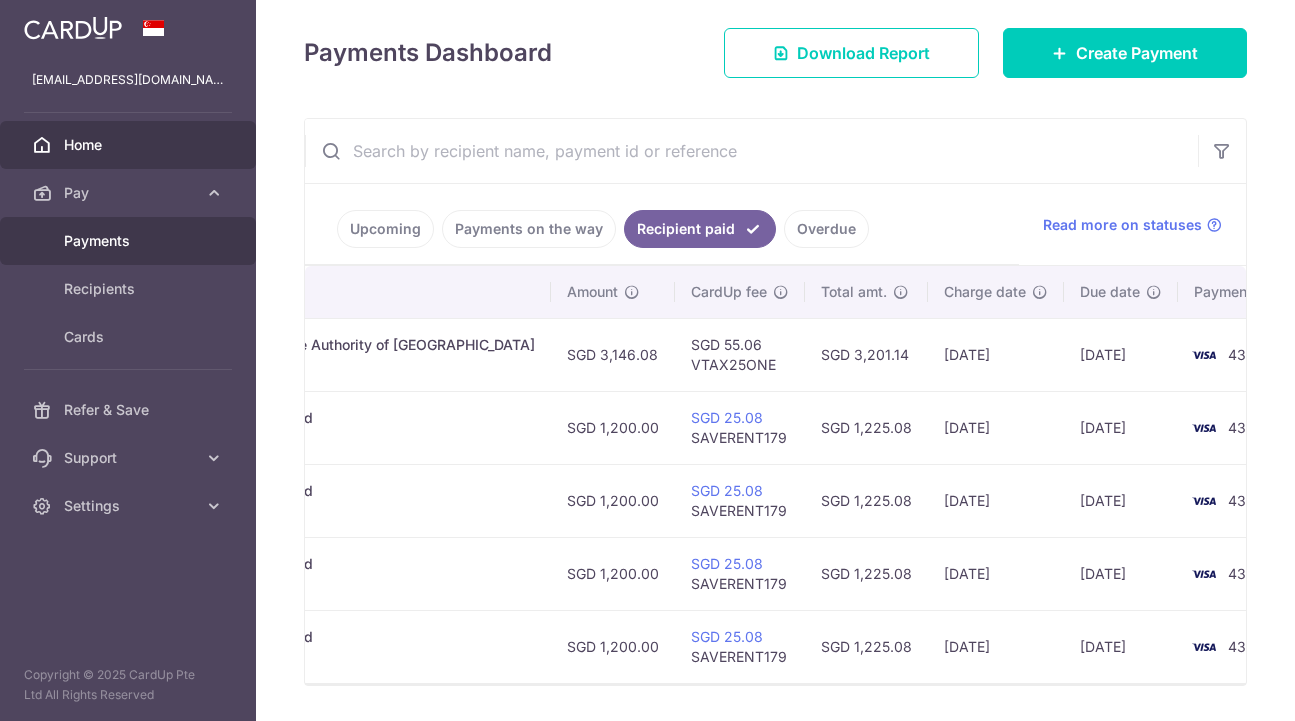
click at [145, 241] on span "Payments" at bounding box center [130, 241] width 132 height 20
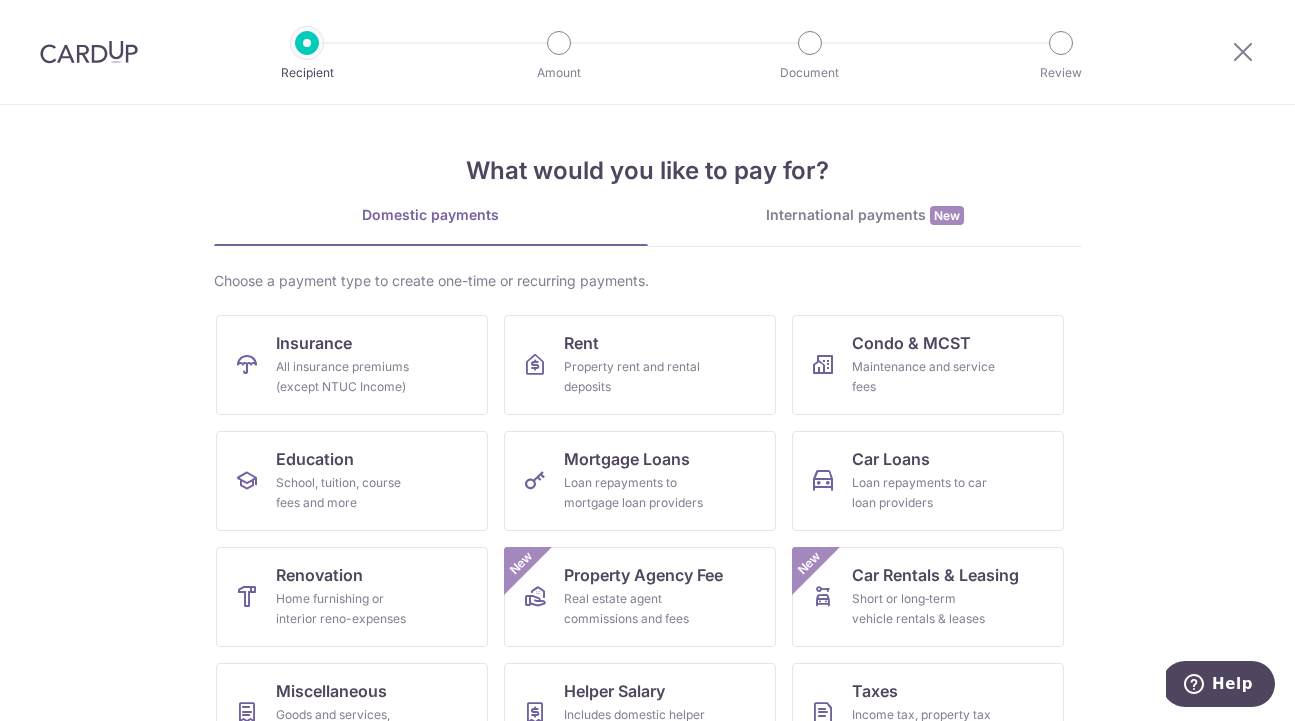
click at [538, 321] on link "Rent Property rent and rental deposits" at bounding box center [640, 365] width 272 height 100
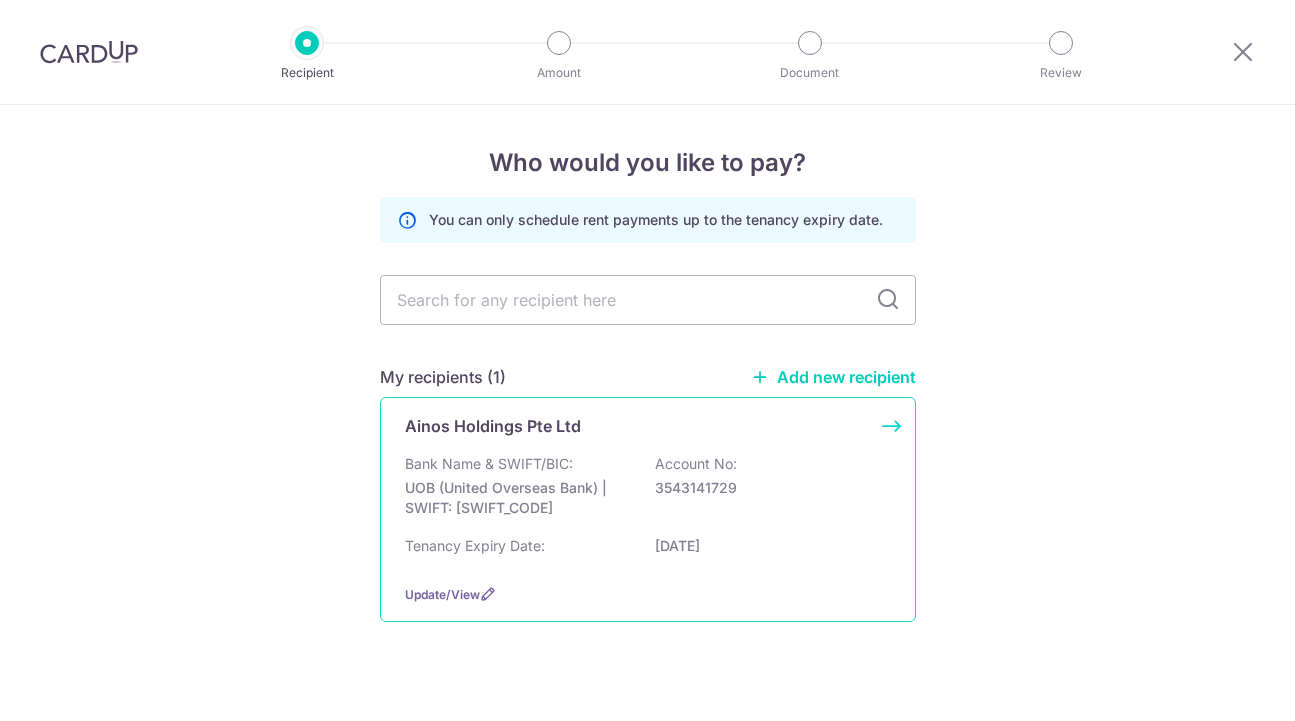
click at [502, 507] on p "UOB (United Overseas Bank) | SWIFT: UOVBSGSGXXX" at bounding box center [517, 498] width 224 height 40
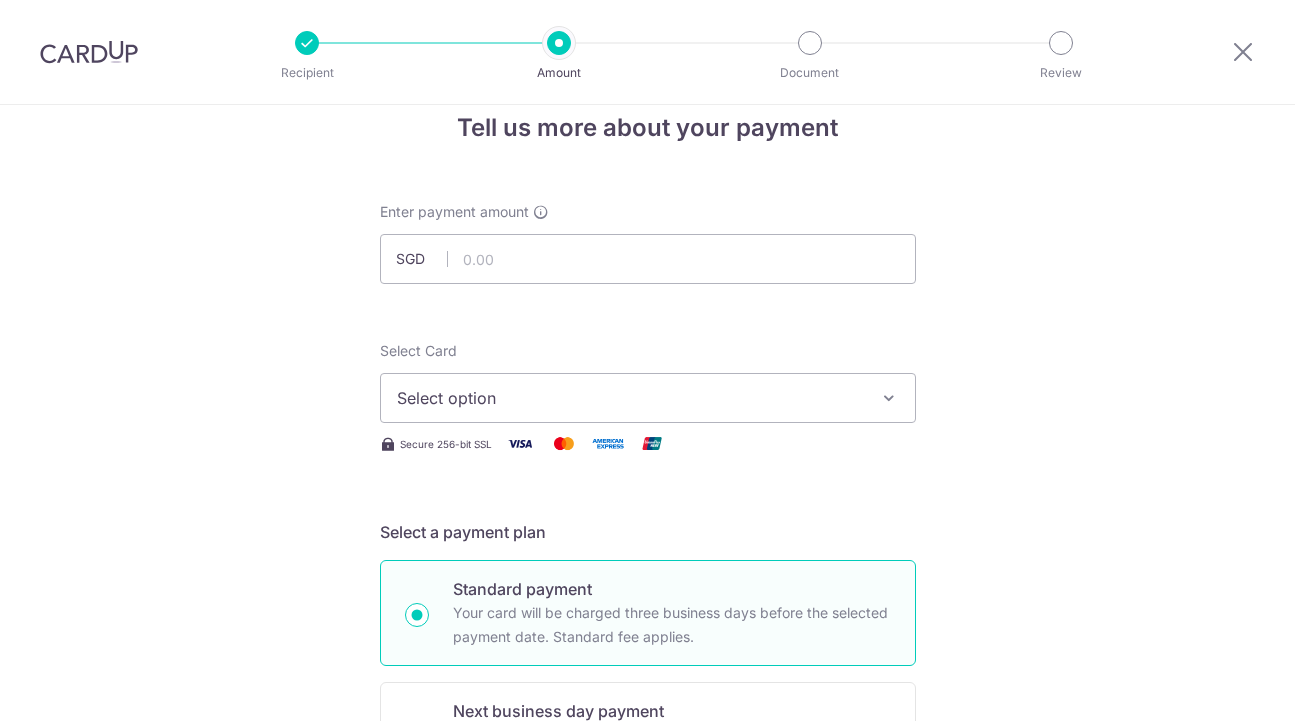
scroll to position [36, 0]
click at [534, 253] on input "text" at bounding box center [648, 258] width 536 height 50
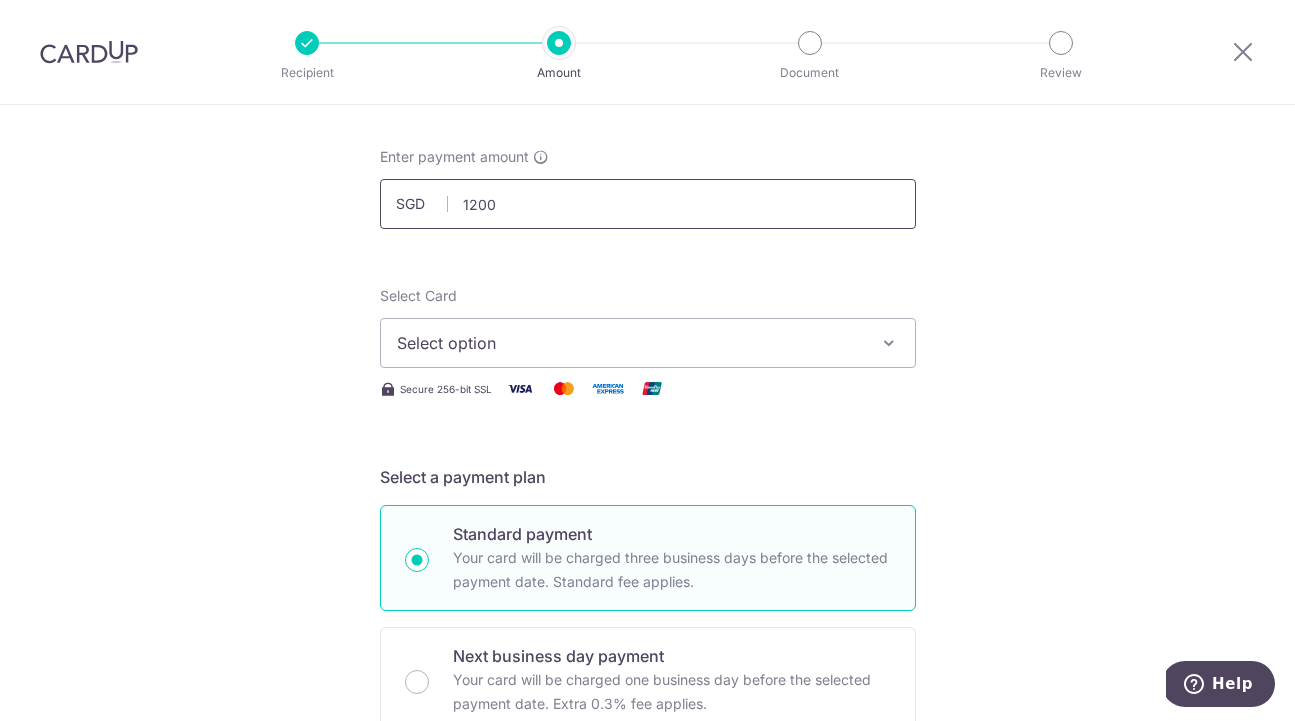
scroll to position [101, 0]
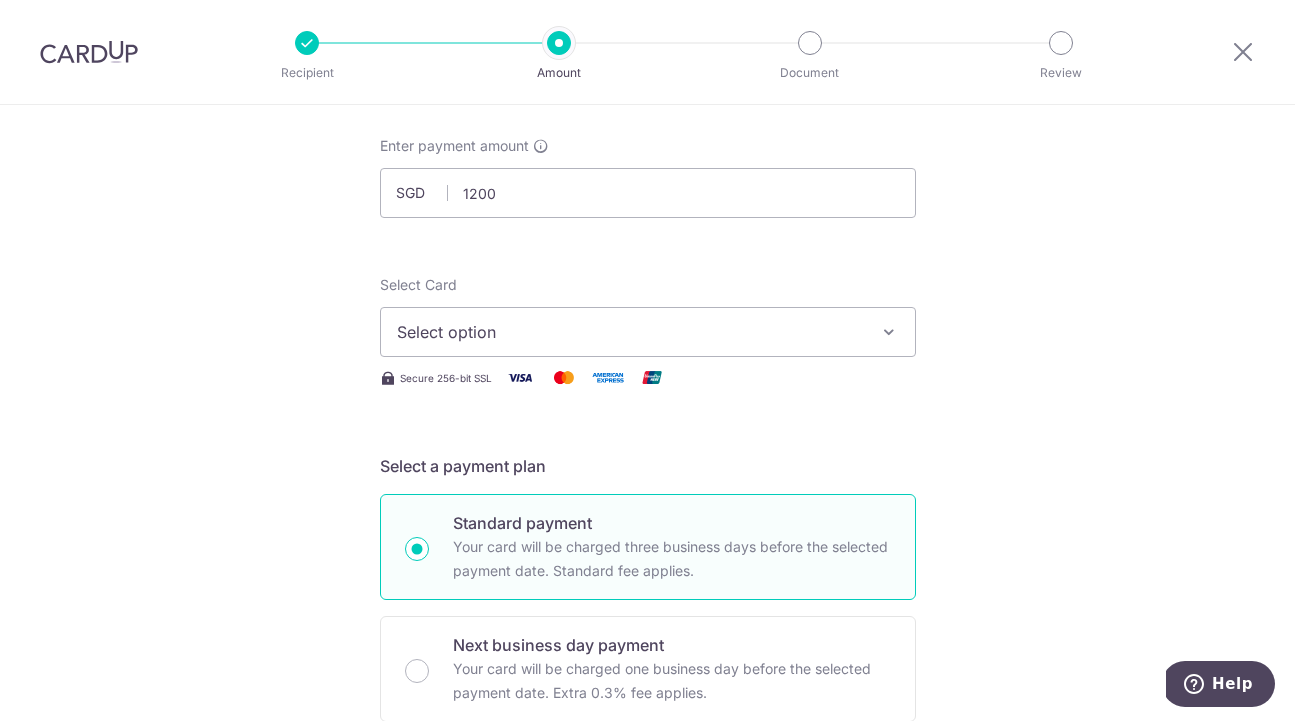
type input "1,200.00"
click at [521, 318] on button "Select option" at bounding box center [648, 332] width 536 height 50
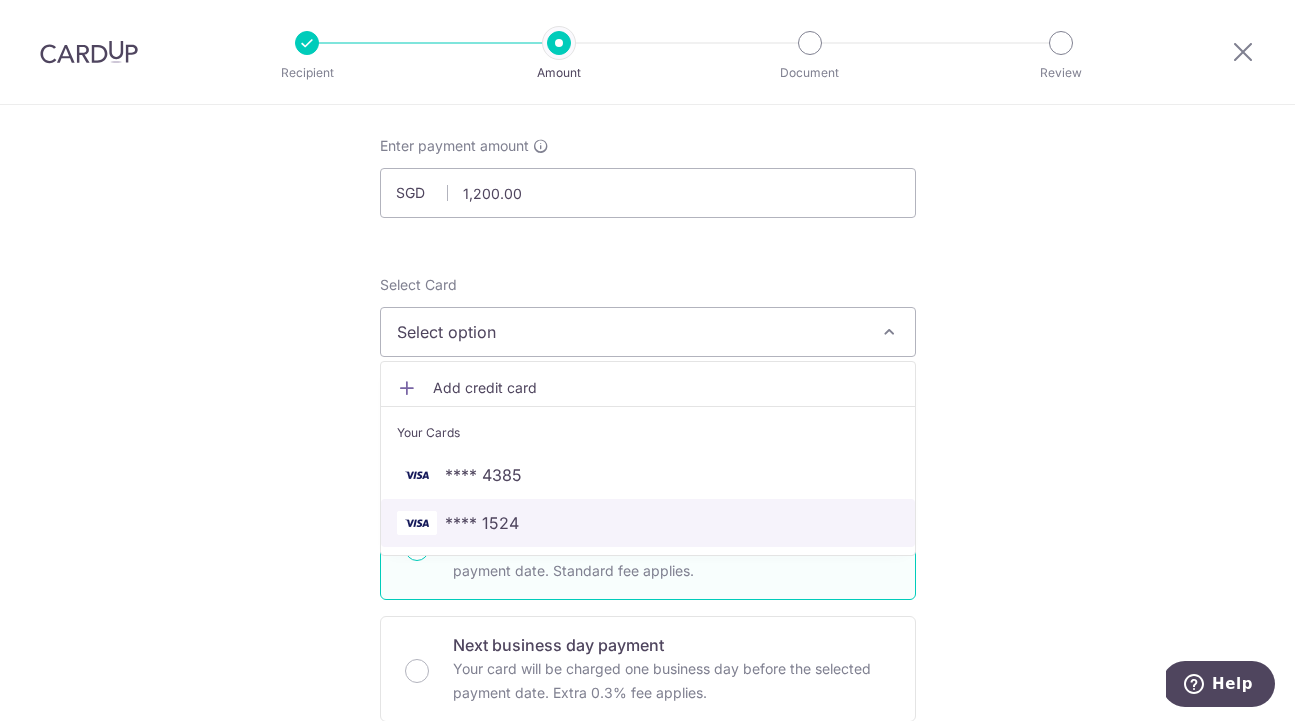
click at [522, 512] on span "**** 1524" at bounding box center [648, 523] width 502 height 24
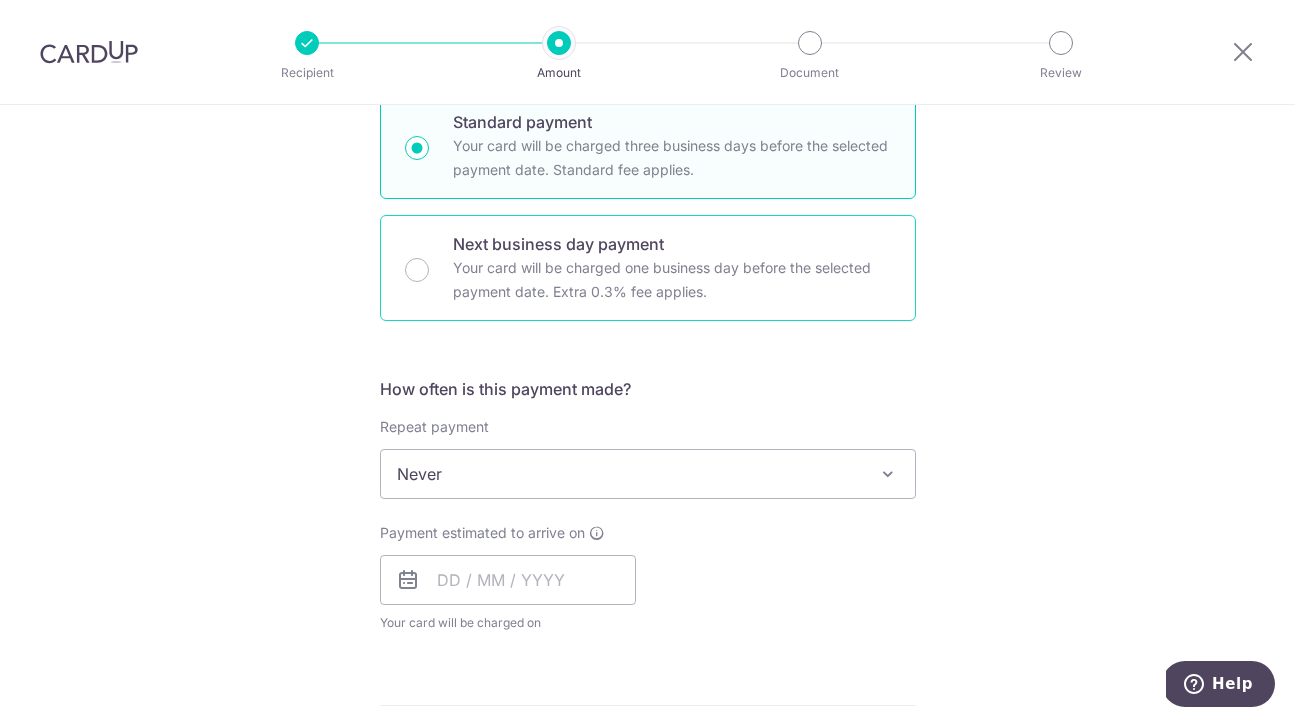
scroll to position [556, 0]
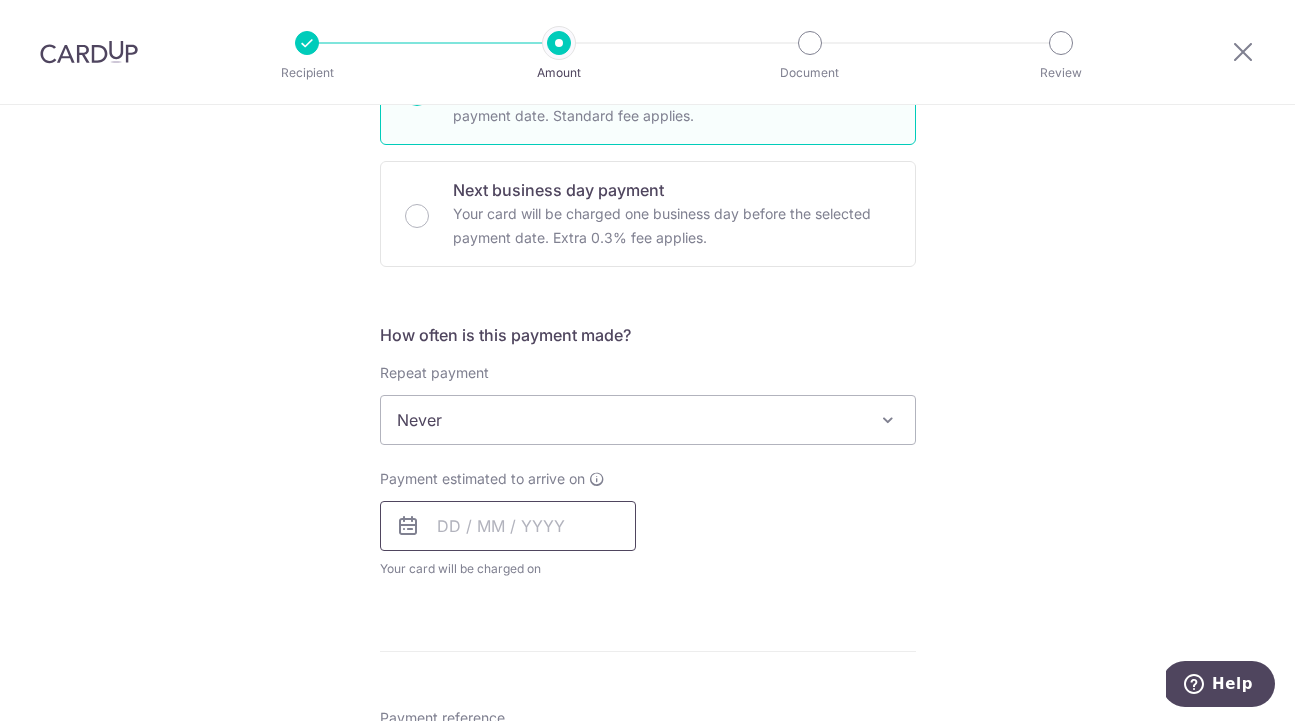
click at [488, 531] on input "text" at bounding box center [508, 526] width 256 height 50
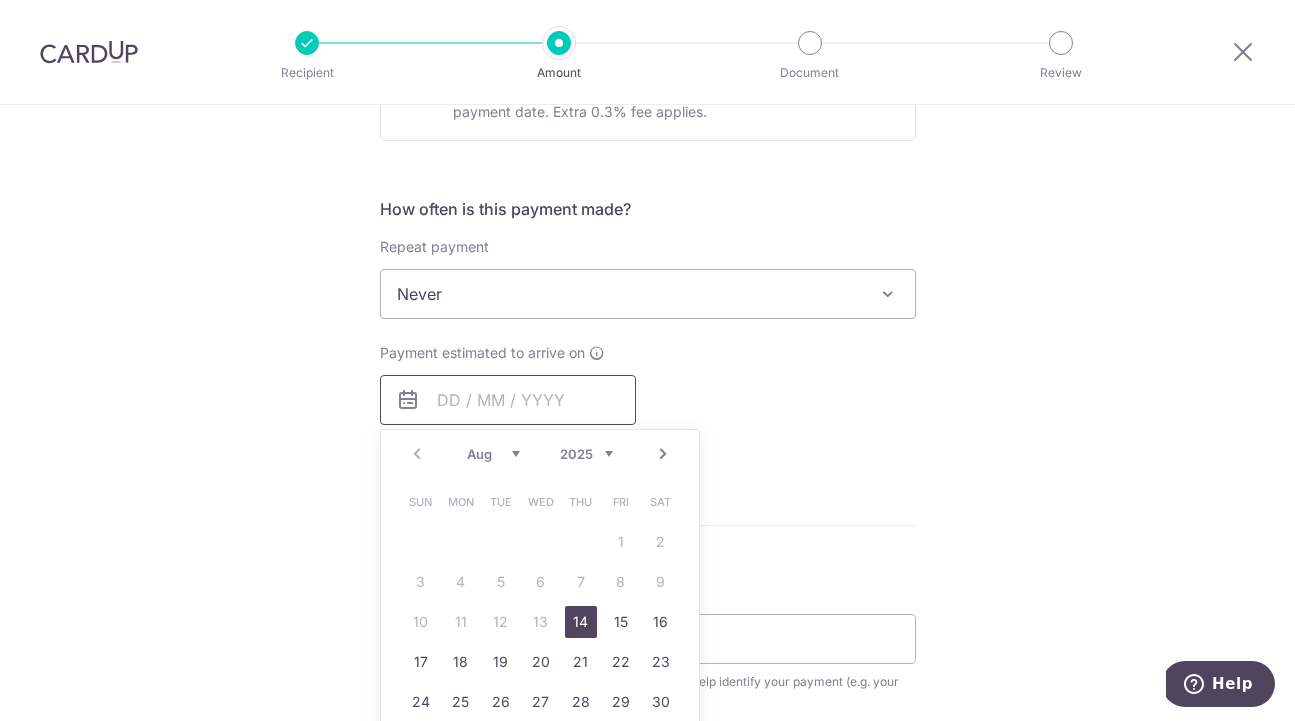
scroll to position [683, 0]
click at [539, 661] on link "20" at bounding box center [541, 661] width 32 height 32
type input "20/08/2025"
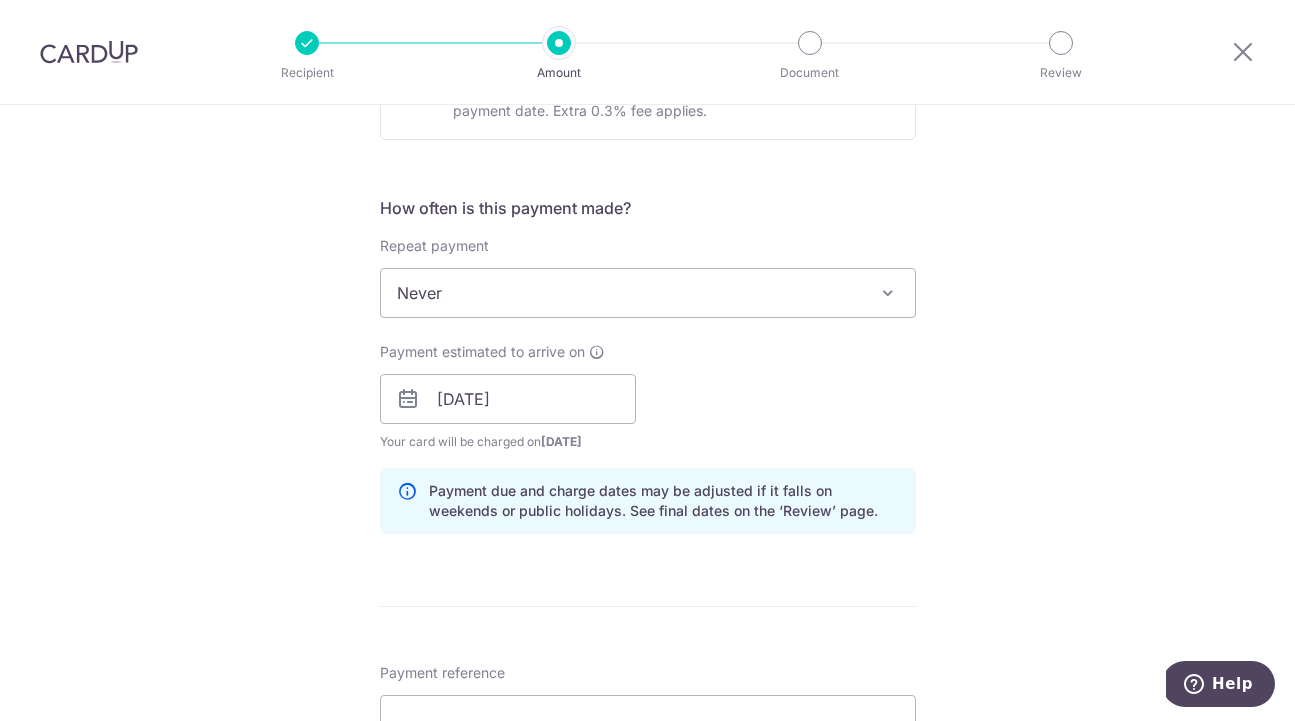
click at [286, 496] on div "Tell us more about your payment Enter payment amount SGD 1,200.00 1200.00 Selec…" at bounding box center [647, 367] width 1295 height 1890
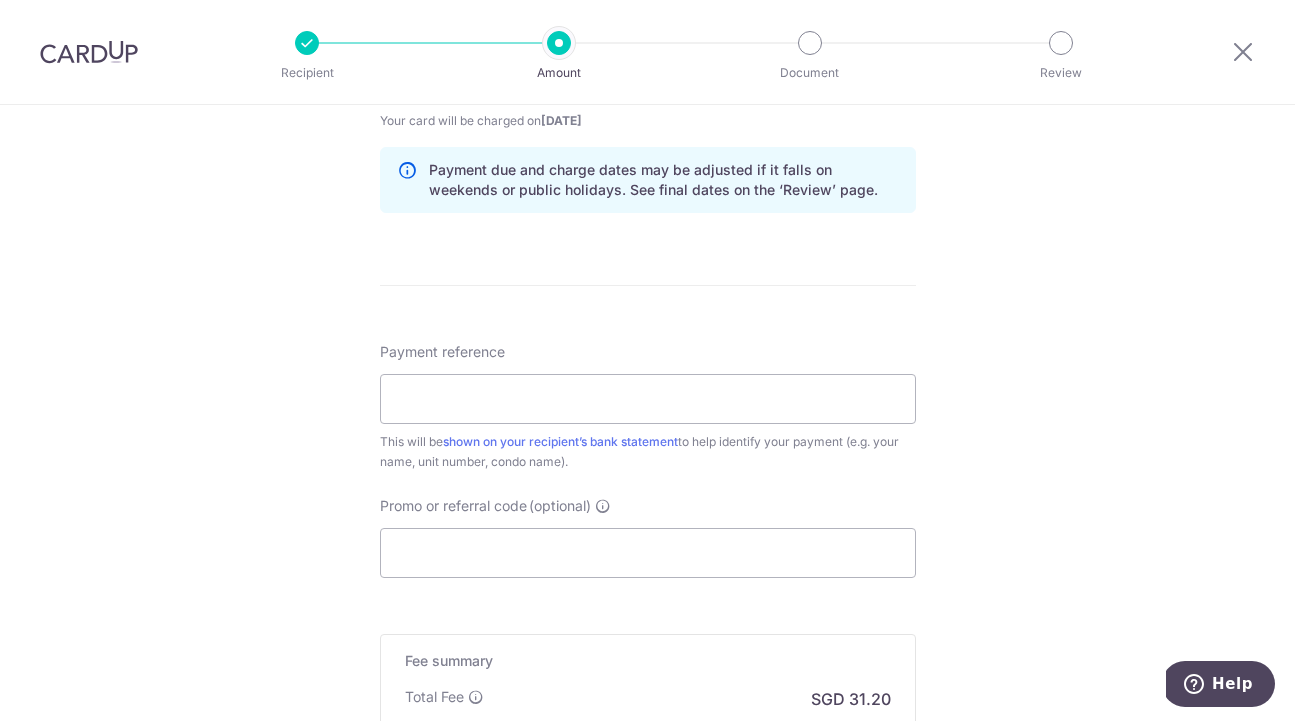
scroll to position [1021, 0]
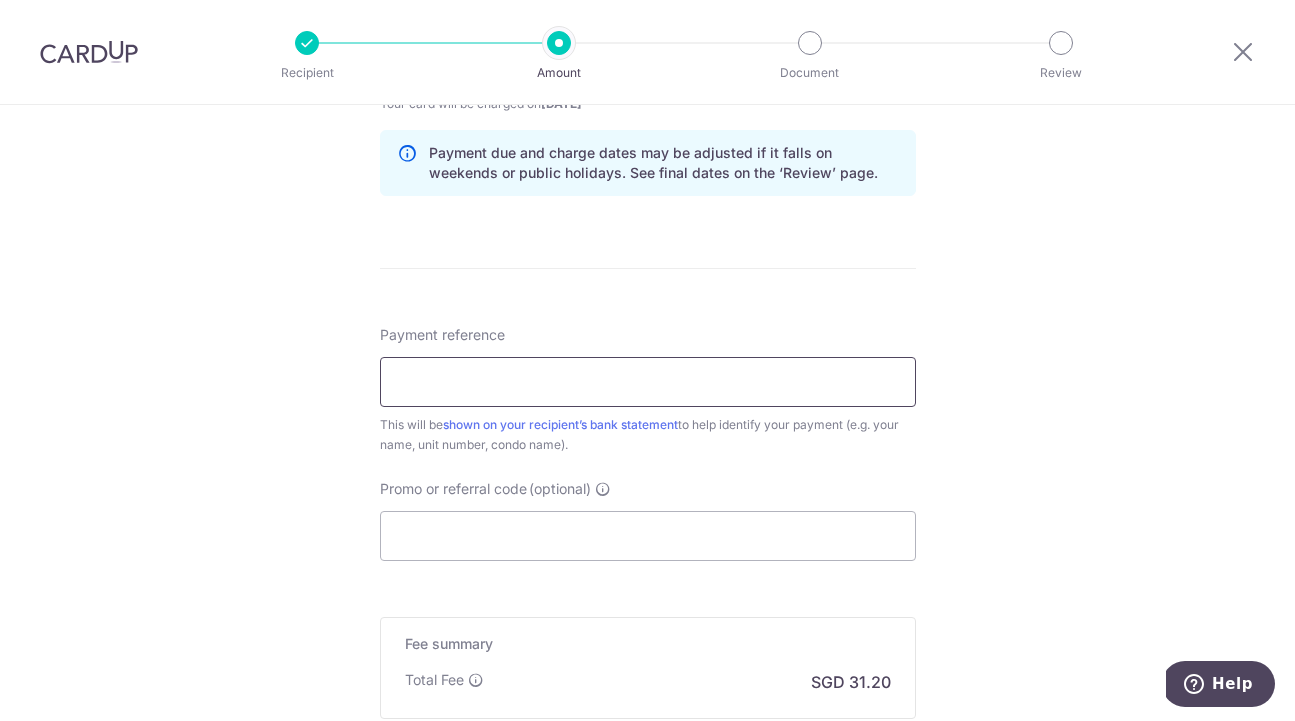
click at [451, 385] on input "Payment reference" at bounding box center [648, 382] width 536 height 50
paste input "Nicholas Tee - August 2025"
drag, startPoint x: 510, startPoint y: 380, endPoint x: 564, endPoint y: 385, distance: 54.2
click at [564, 385] on input "Nicholas Tee - August 2025" at bounding box center [648, 382] width 536 height 50
type input "Nicholas Tee - September 2025"
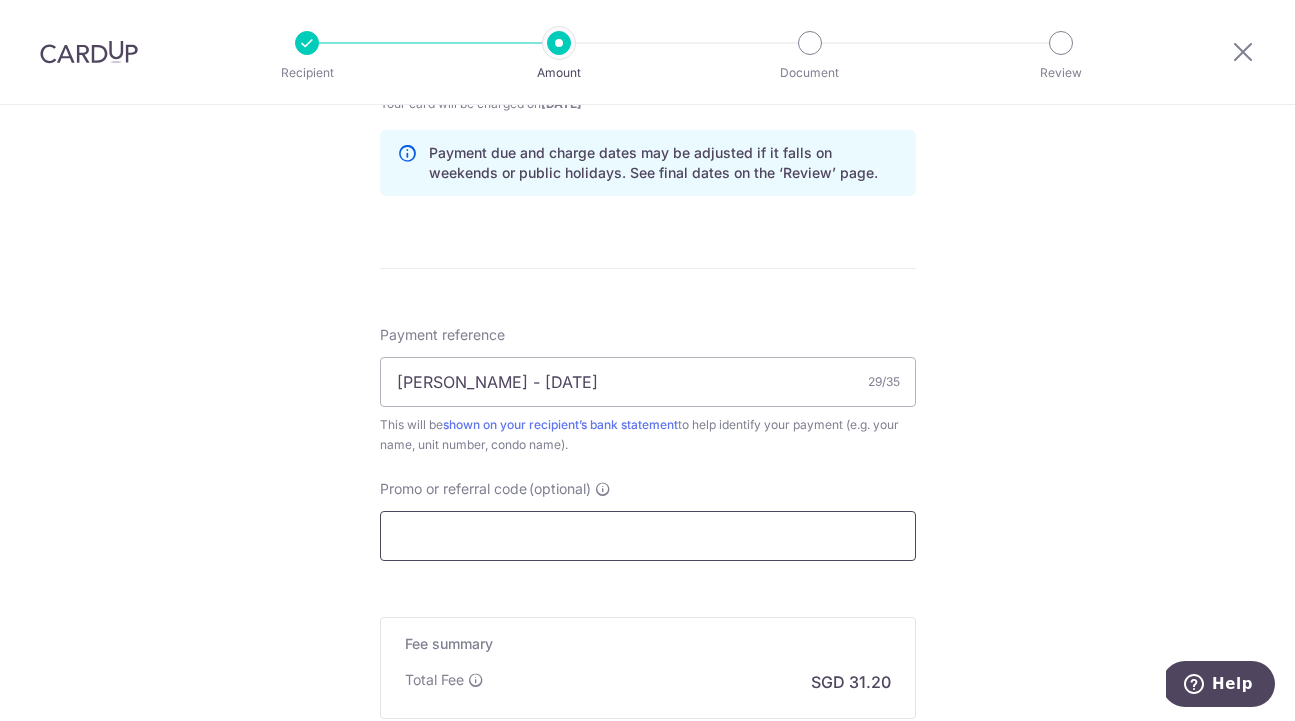
click at [544, 524] on input "Promo or referral code (optional)" at bounding box center [648, 536] width 536 height 50
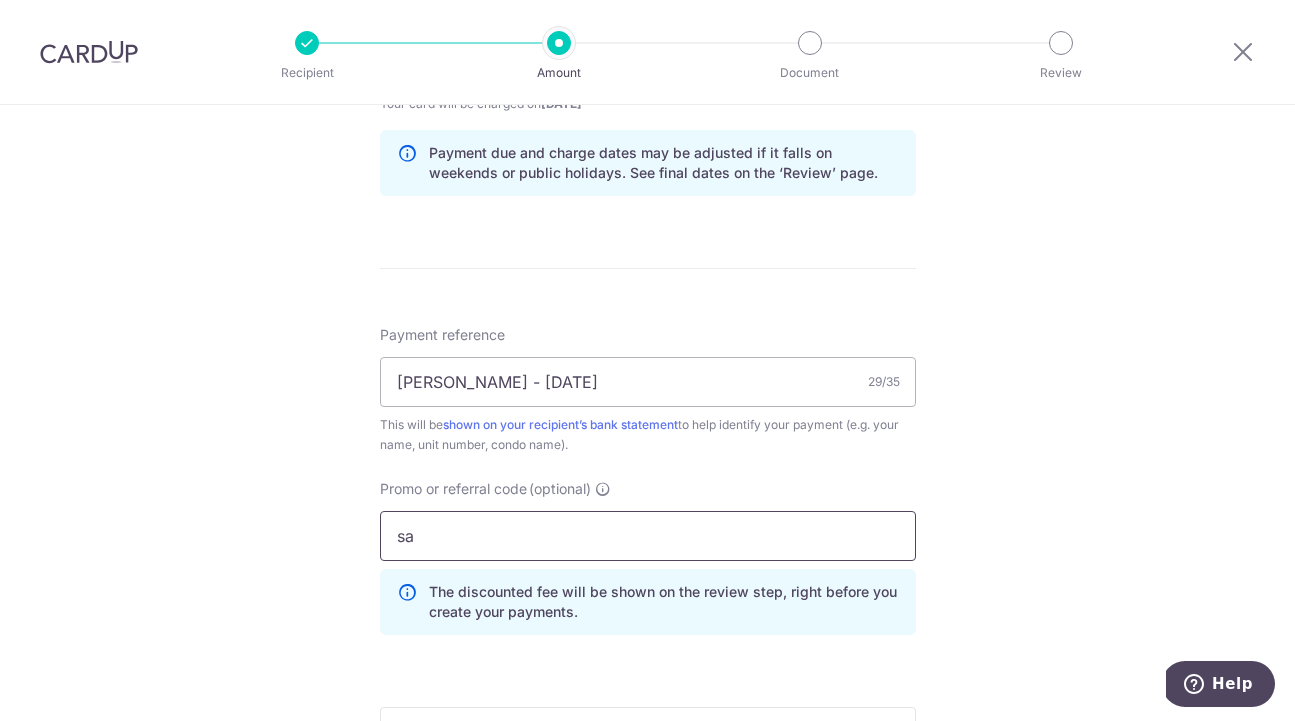
type input "saVERENT179"
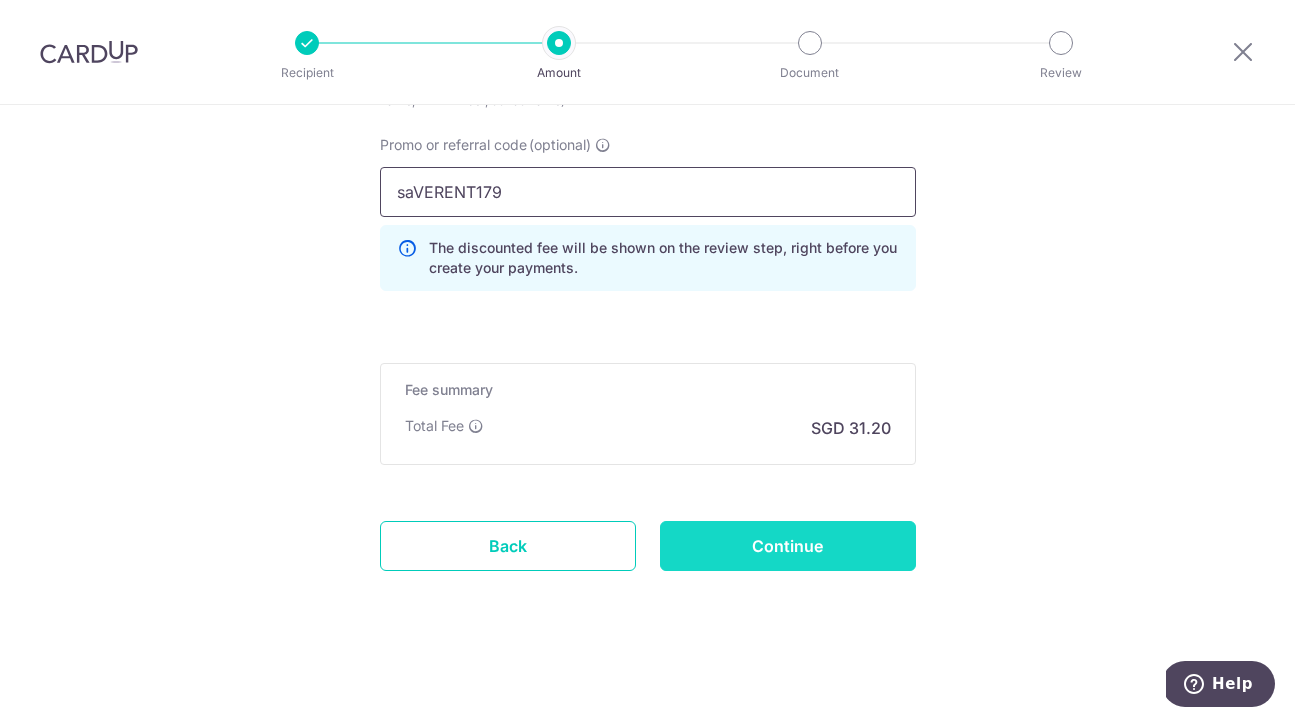
scroll to position [1365, 0]
click at [708, 554] on input "Continue" at bounding box center [788, 546] width 256 height 50
type input "Create Schedule"
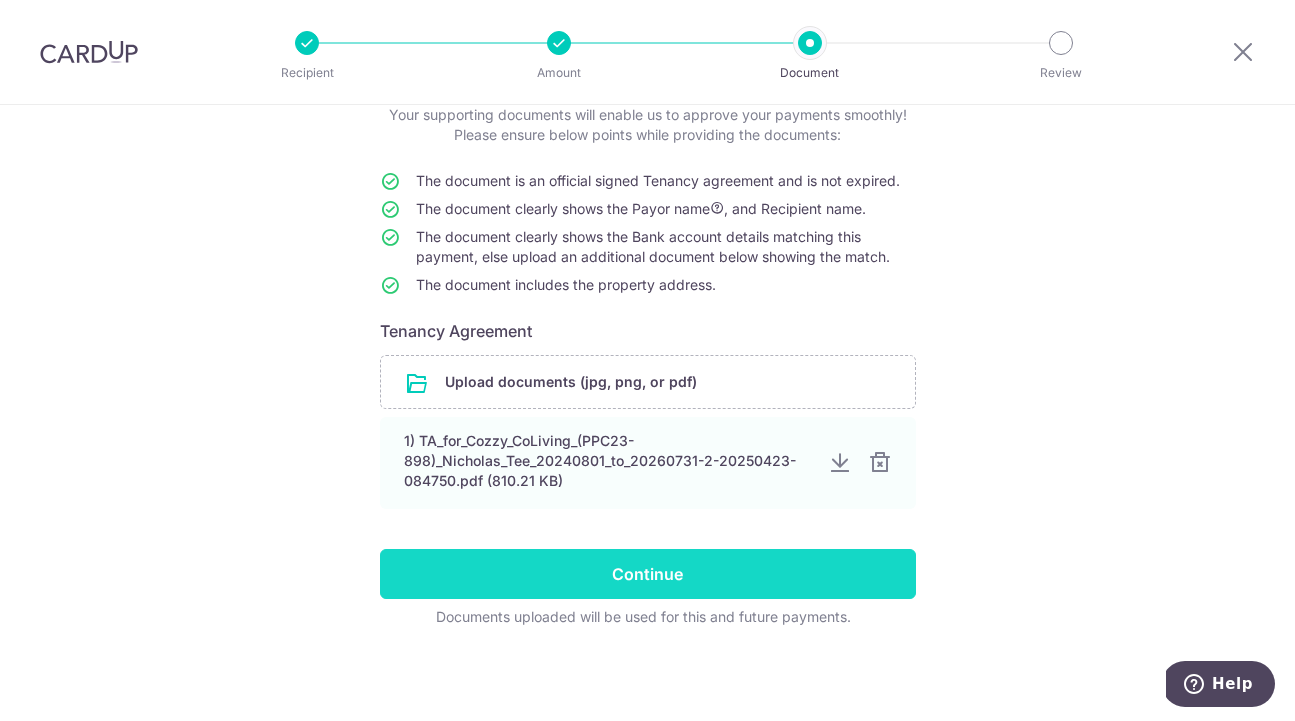
scroll to position [132, 0]
click at [502, 568] on input "Continue" at bounding box center [648, 574] width 536 height 50
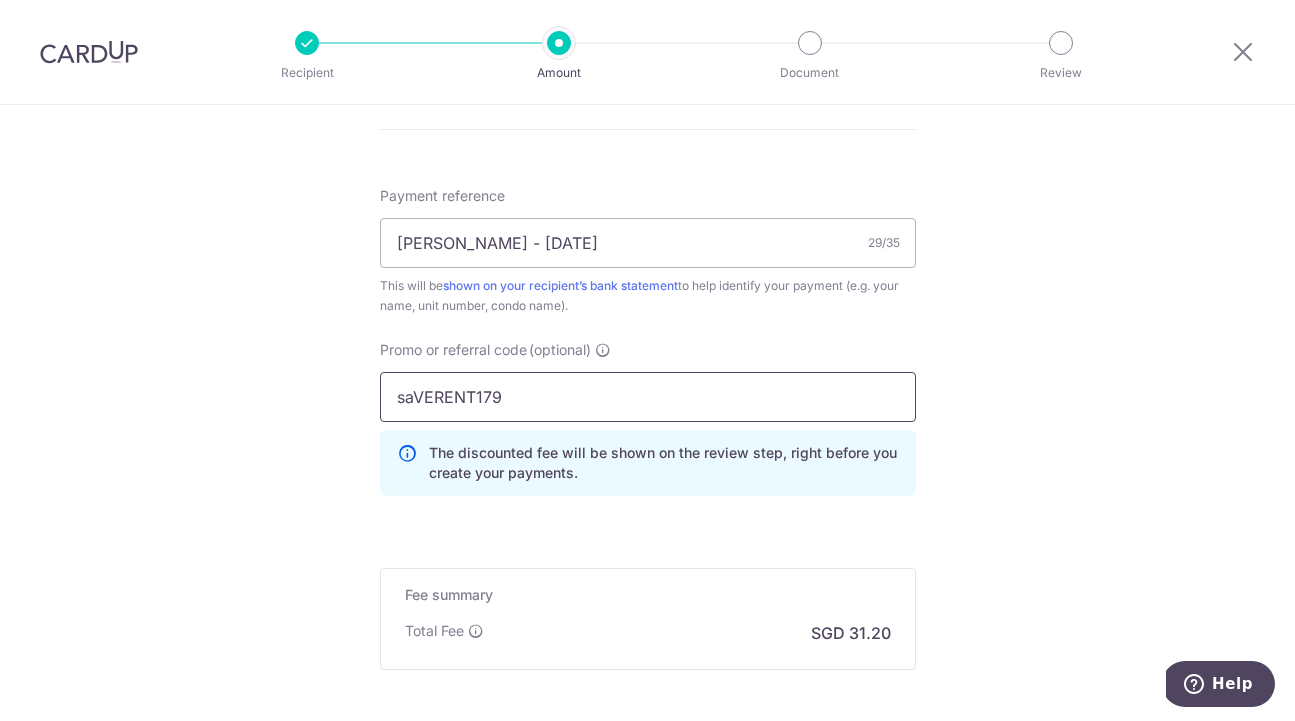
scroll to position [1208, 0]
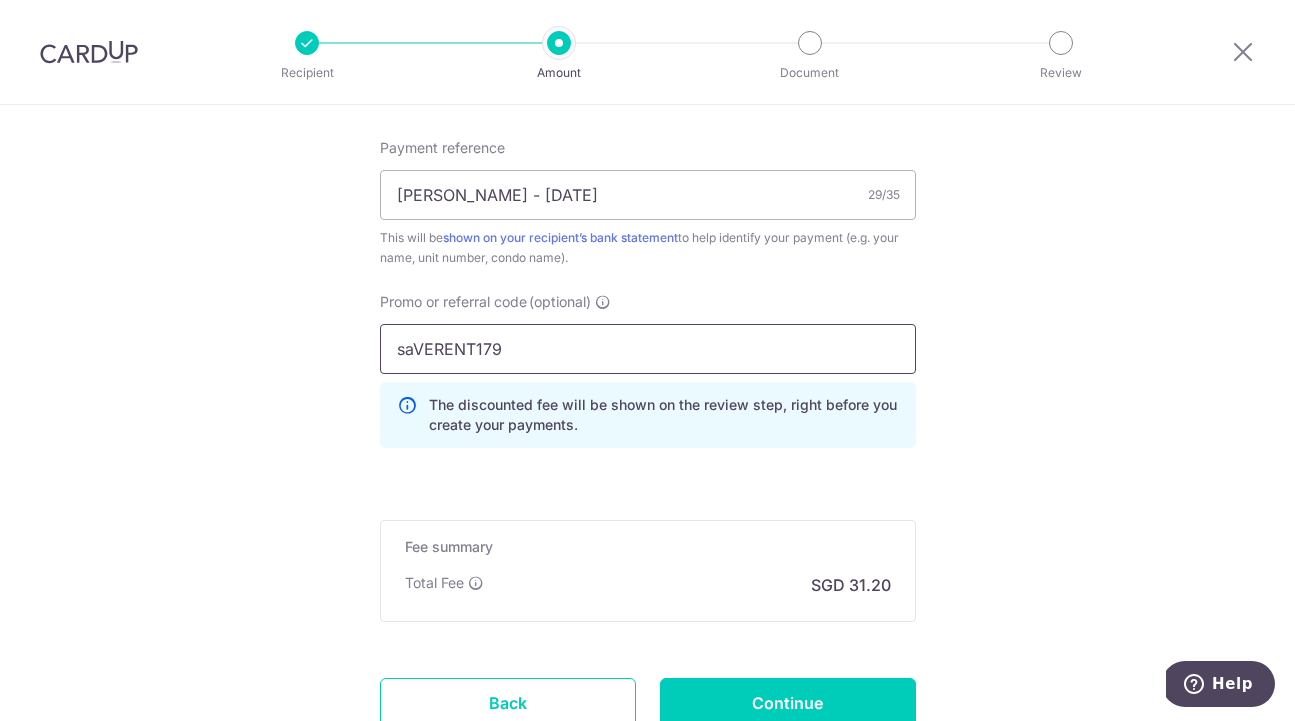
drag, startPoint x: 562, startPoint y: 353, endPoint x: 328, endPoint y: 349, distance: 234.0
paste input "3NEWR5"
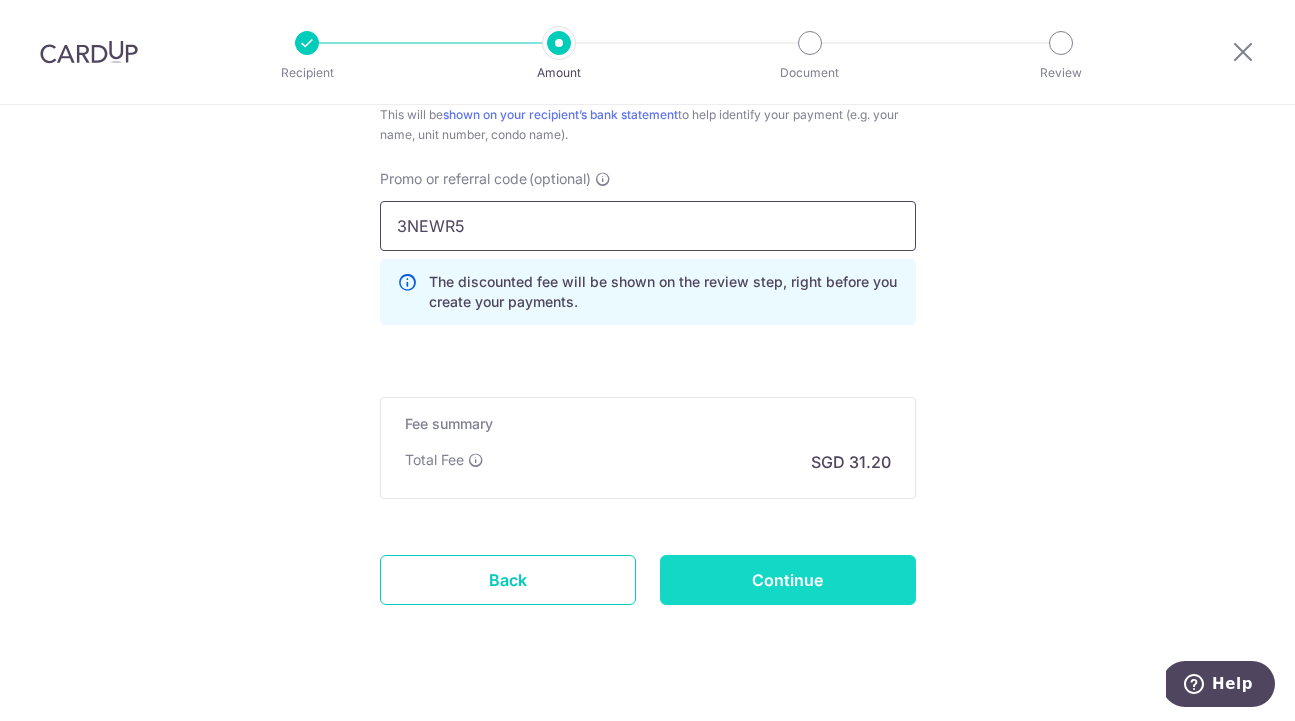
scroll to position [1341, 0]
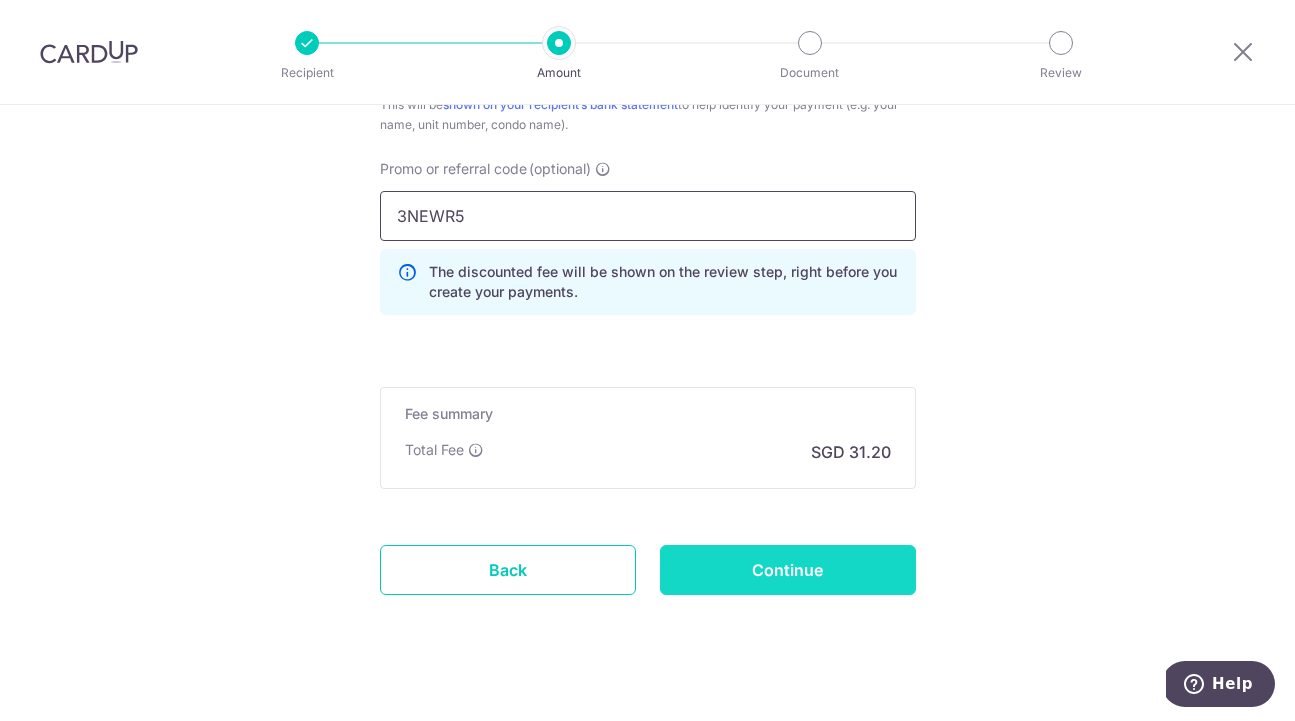
type input "3NEWR5"
click at [749, 574] on input "Continue" at bounding box center [788, 570] width 256 height 50
type input "Update Schedule"
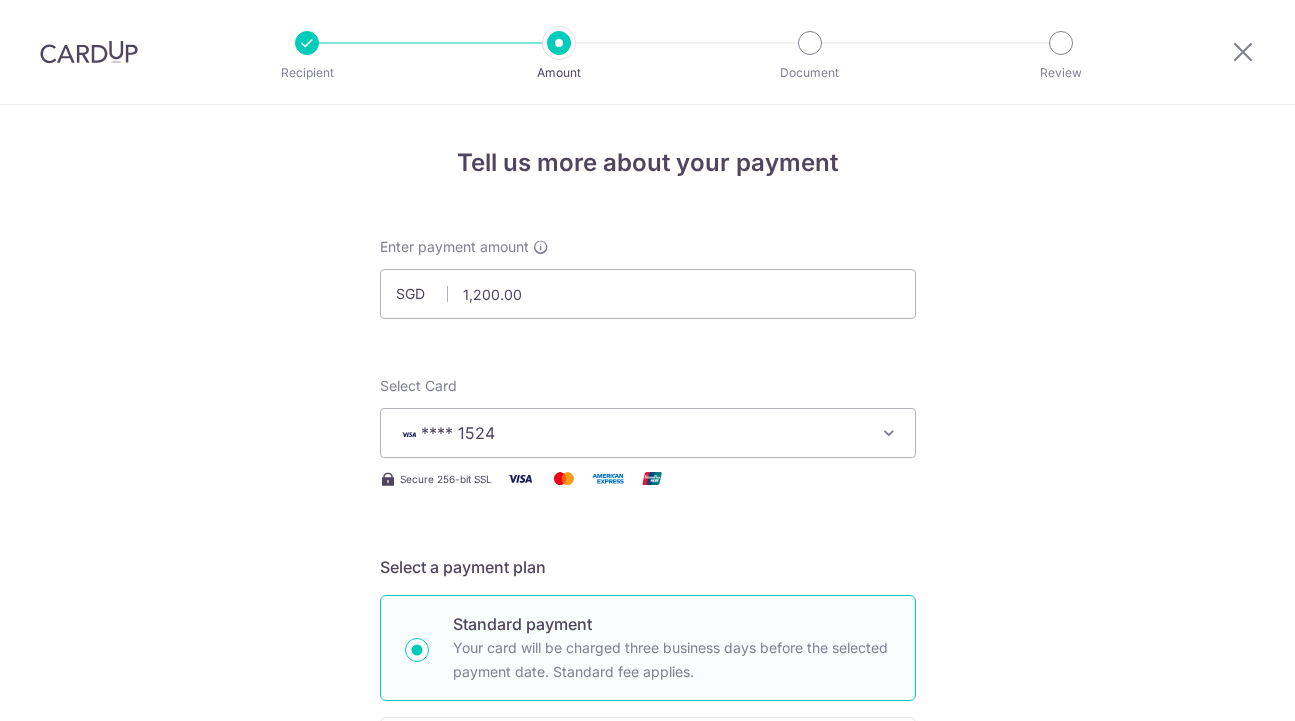
scroll to position [1393, 0]
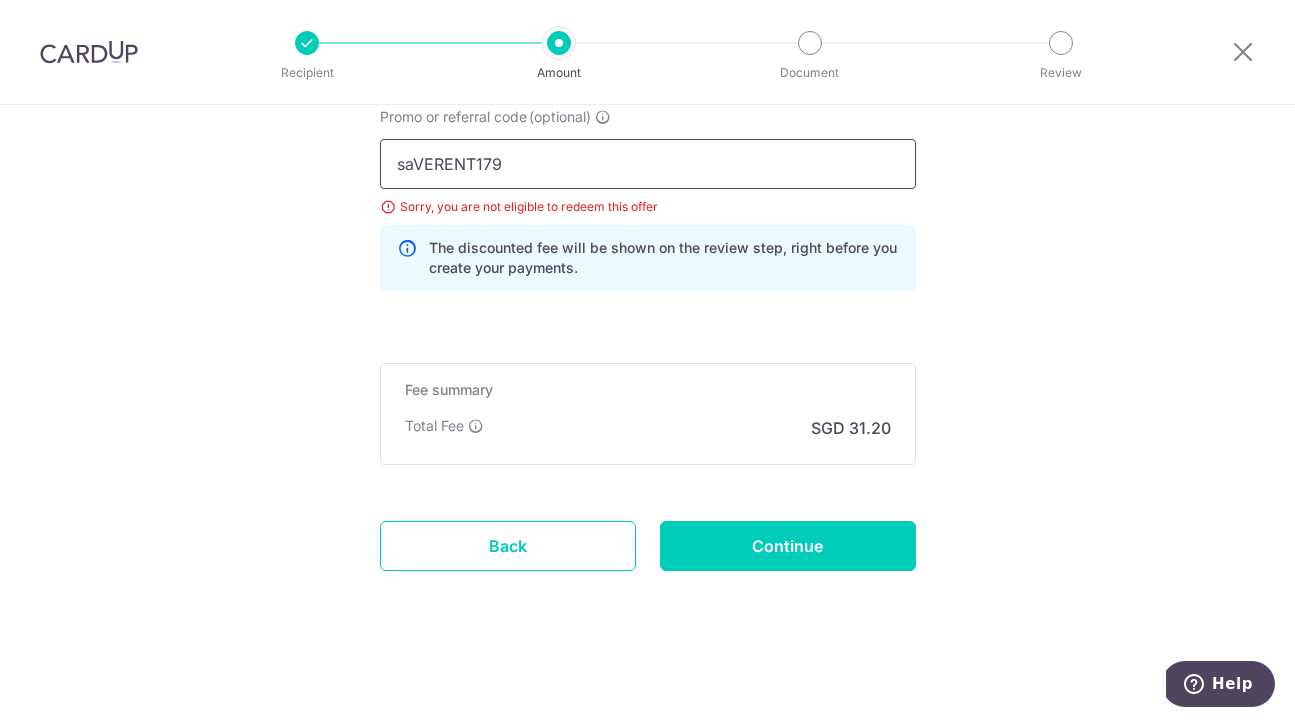
drag, startPoint x: 526, startPoint y: 155, endPoint x: 328, endPoint y: 153, distance: 197.9
paste input "3NEWR5"
type input "3NEWR5"
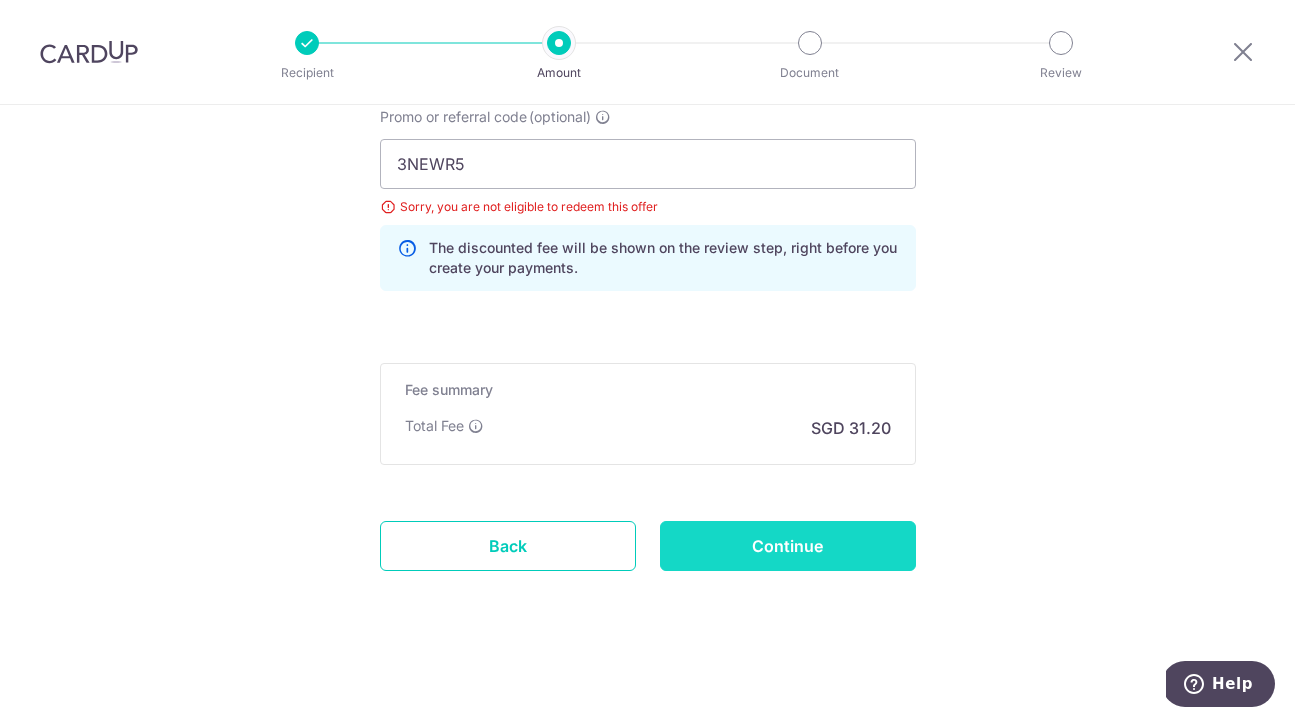
click at [882, 538] on input "Continue" at bounding box center [788, 546] width 256 height 50
type input "Update Schedule"
click at [777, 565] on input "Continue" at bounding box center [788, 546] width 256 height 50
type input "Update Schedule"
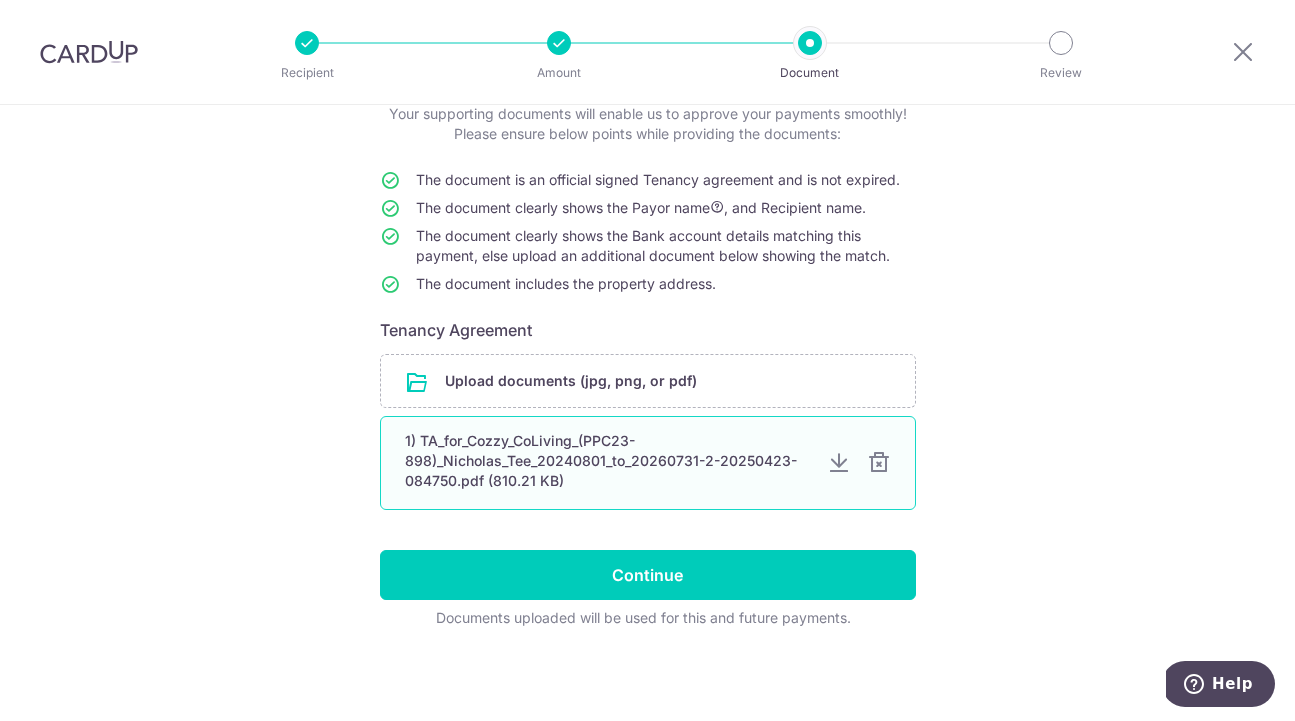
scroll to position [132, 0]
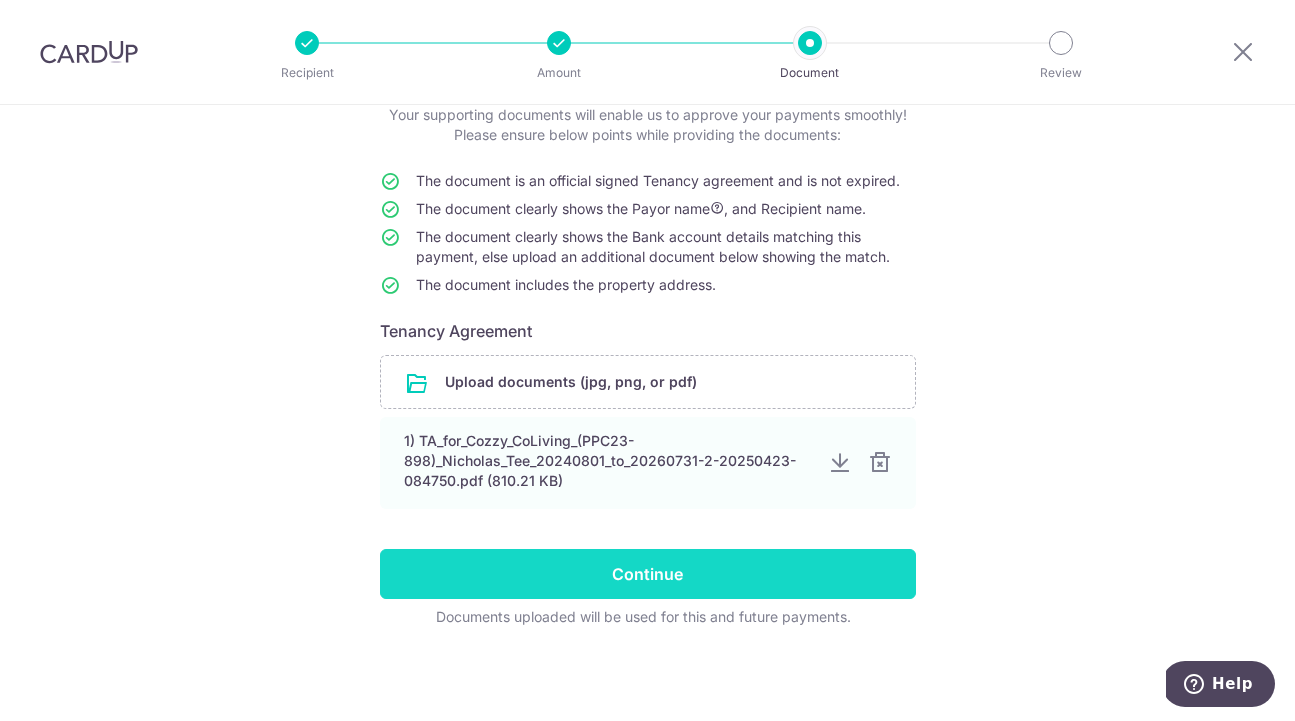
click at [671, 581] on input "Continue" at bounding box center [648, 574] width 536 height 50
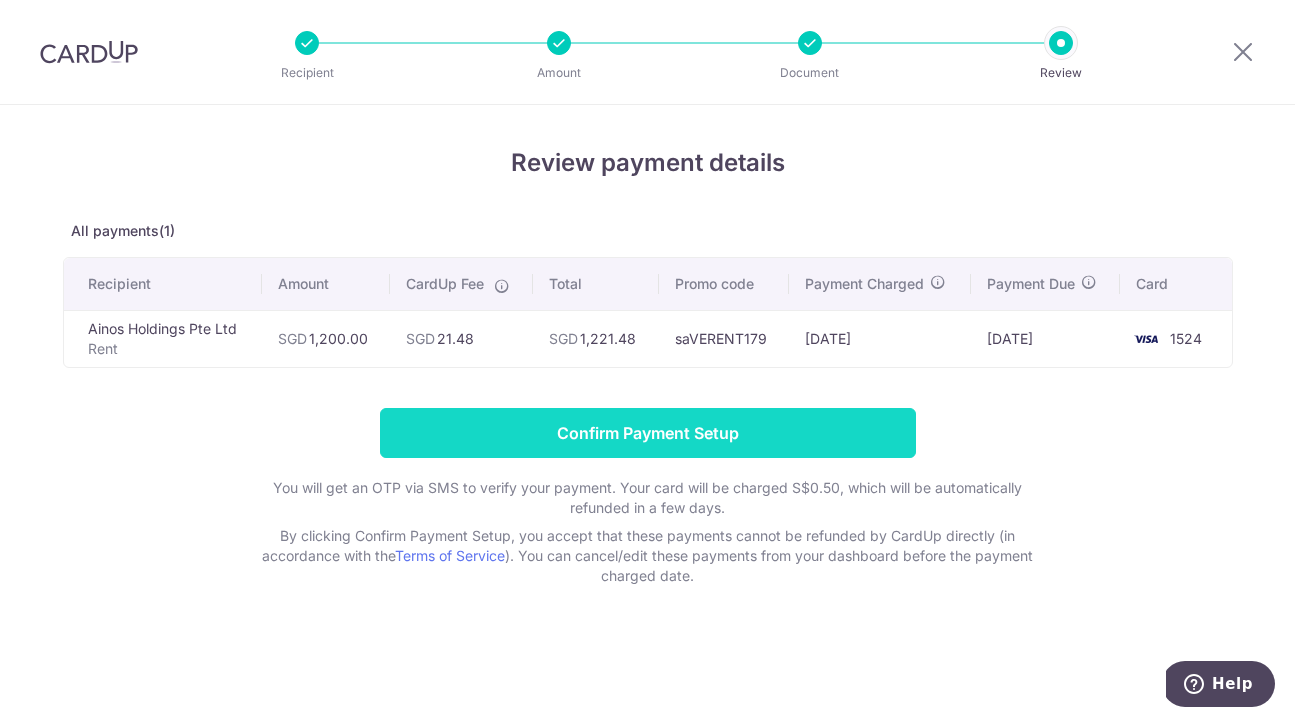
click at [636, 428] on input "Confirm Payment Setup" at bounding box center [648, 433] width 536 height 50
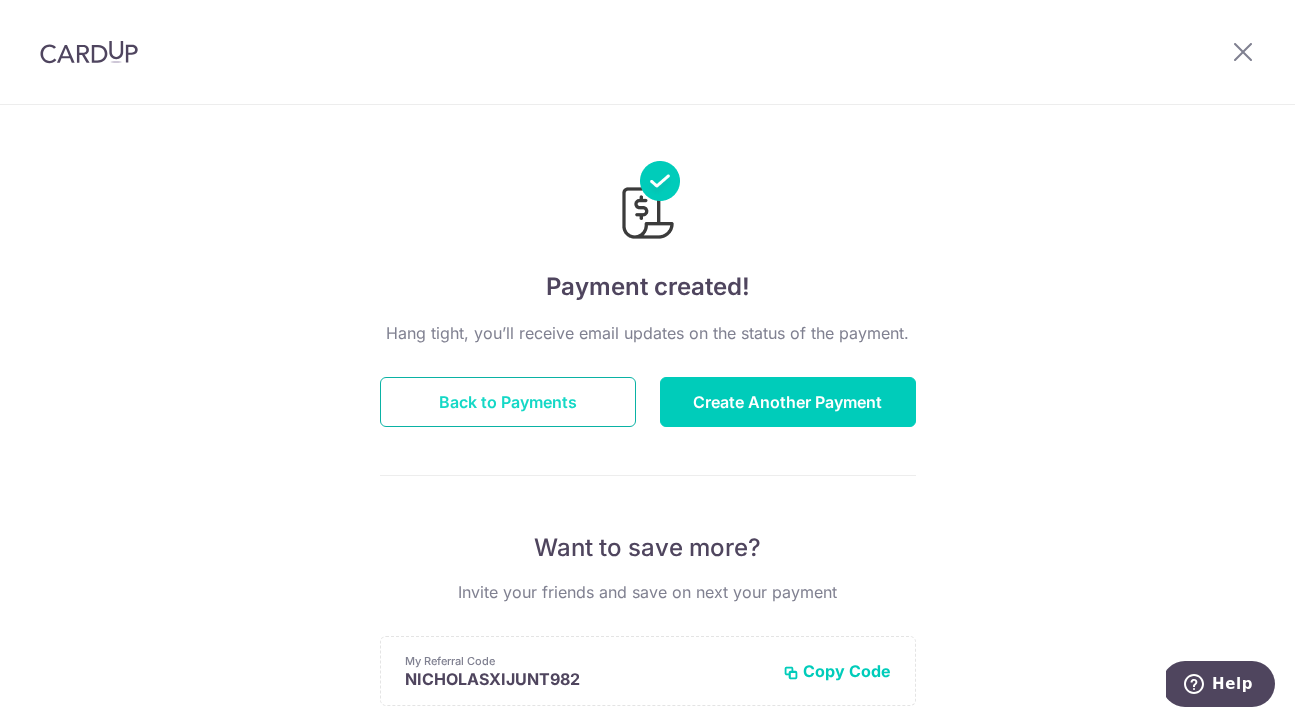
click at [519, 403] on button "Back to Payments" at bounding box center [508, 402] width 256 height 50
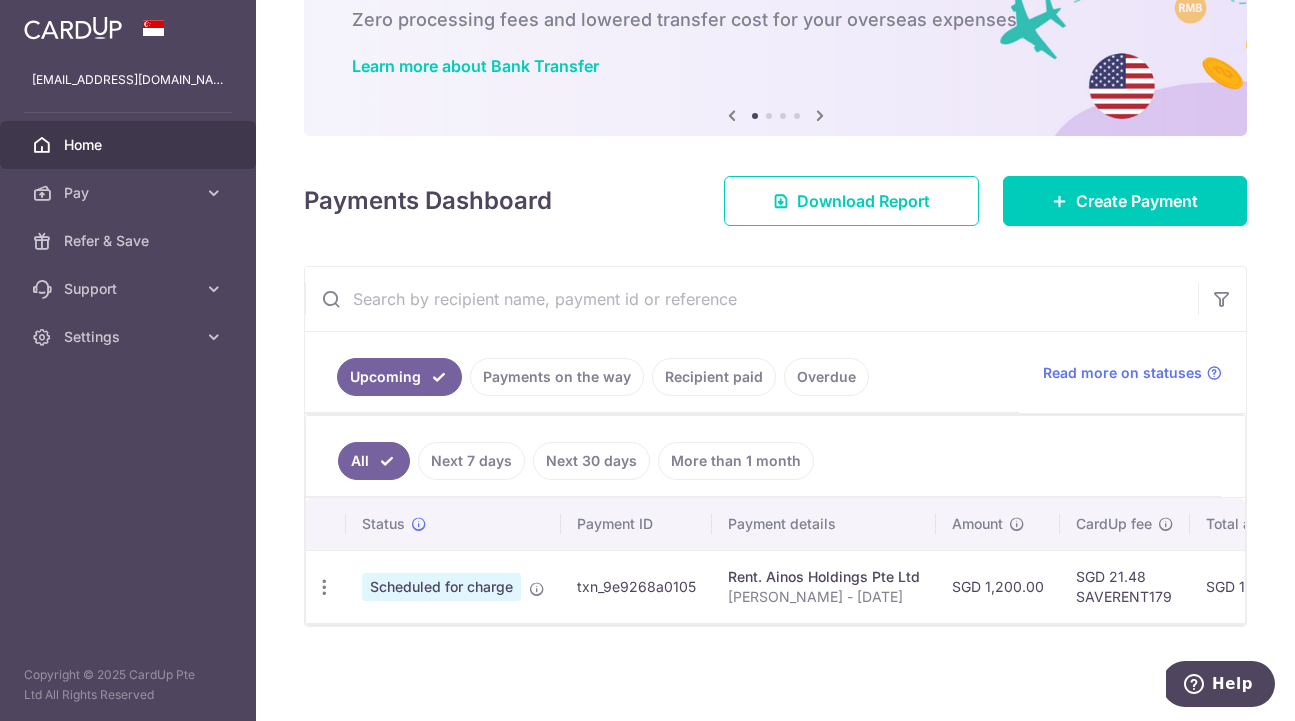
scroll to position [120, 0]
click at [727, 379] on link "Recipient paid" at bounding box center [714, 377] width 124 height 38
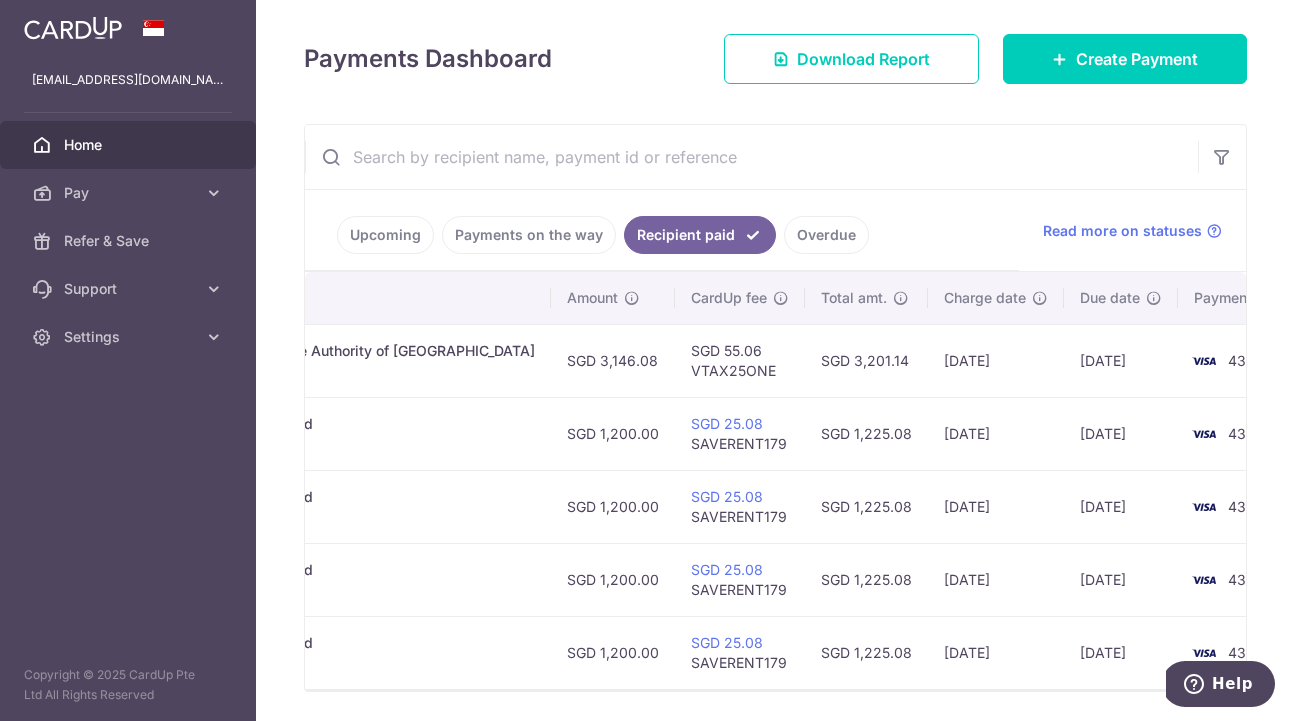
scroll to position [282, 0]
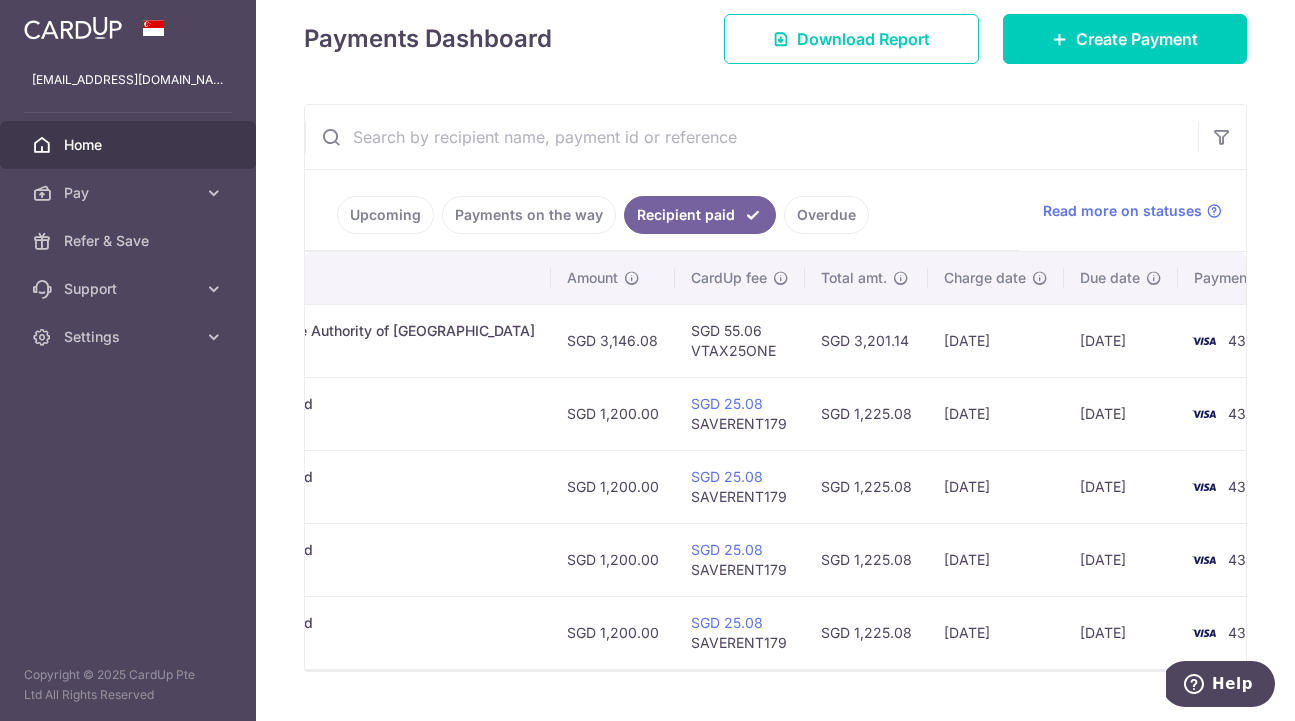
click at [369, 212] on link "Upcoming" at bounding box center [385, 215] width 97 height 38
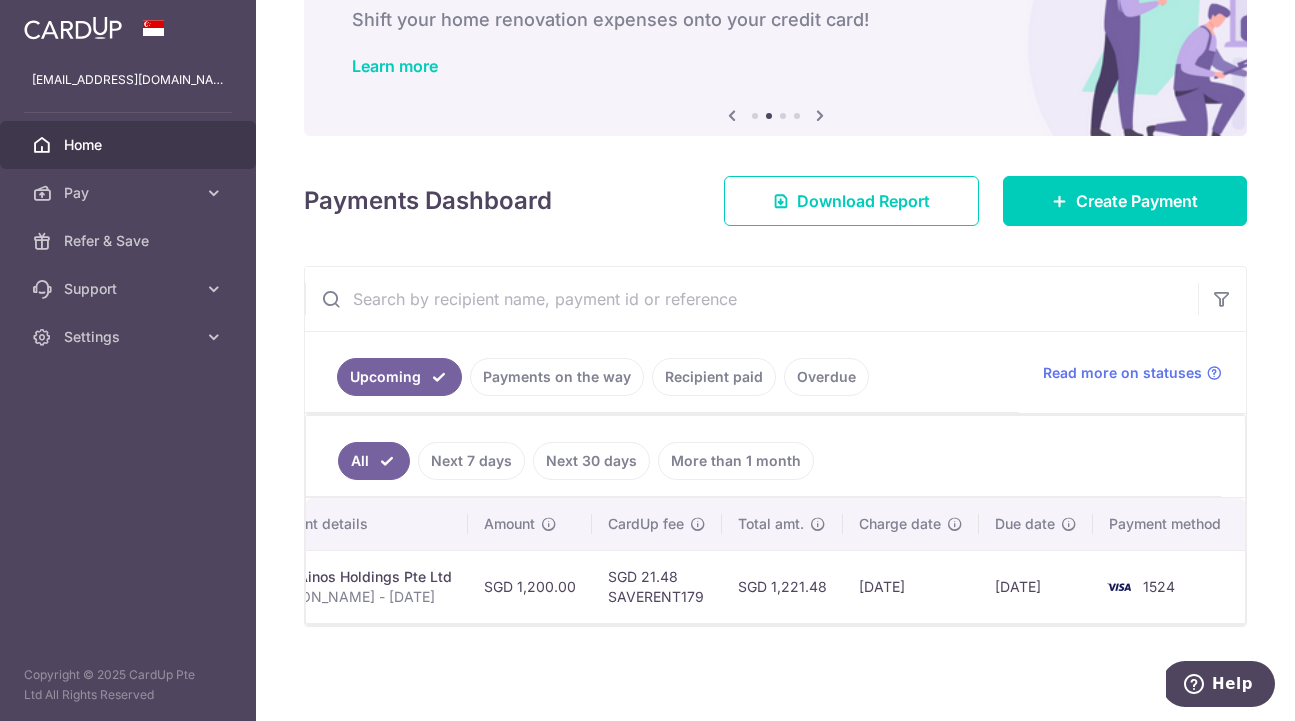
scroll to position [119, 0]
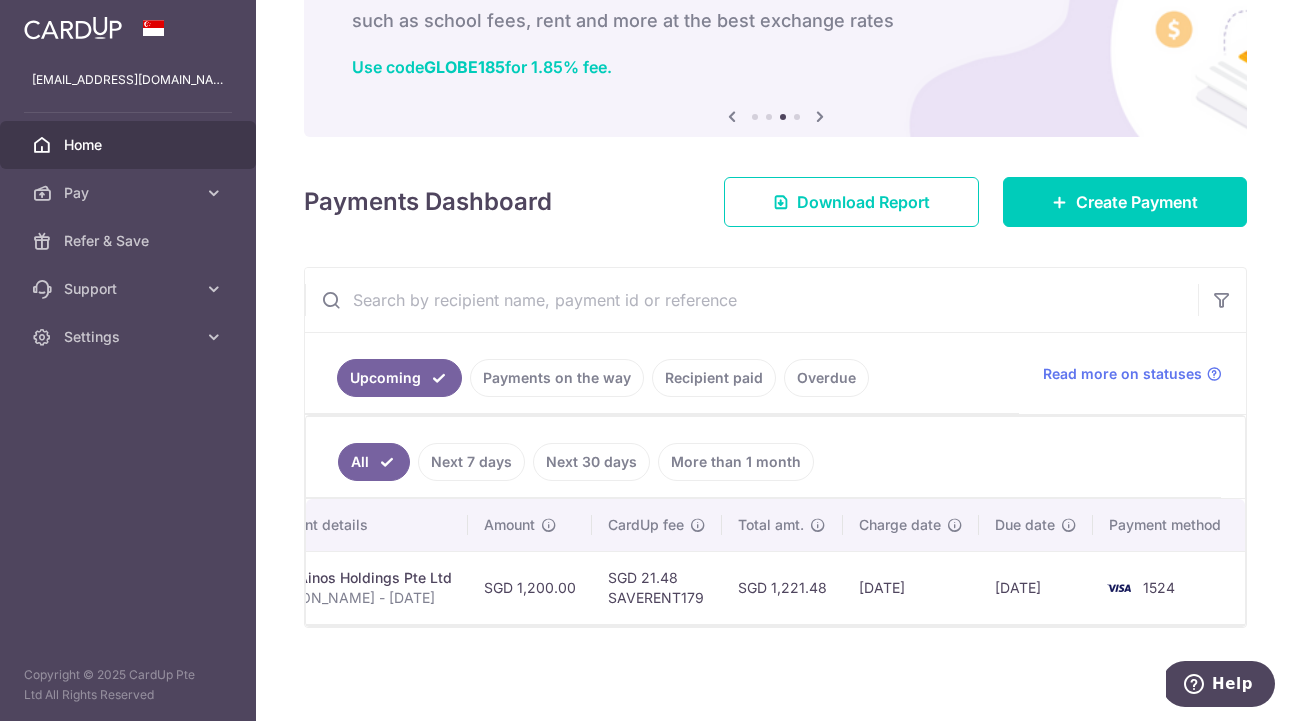
drag, startPoint x: 917, startPoint y: 557, endPoint x: 748, endPoint y: 647, distance: 191.4
click at [748, 647] on div "× Pause Schedule Pause all future payments in this series Pause just this one p…" at bounding box center [775, 360] width 1039 height 721
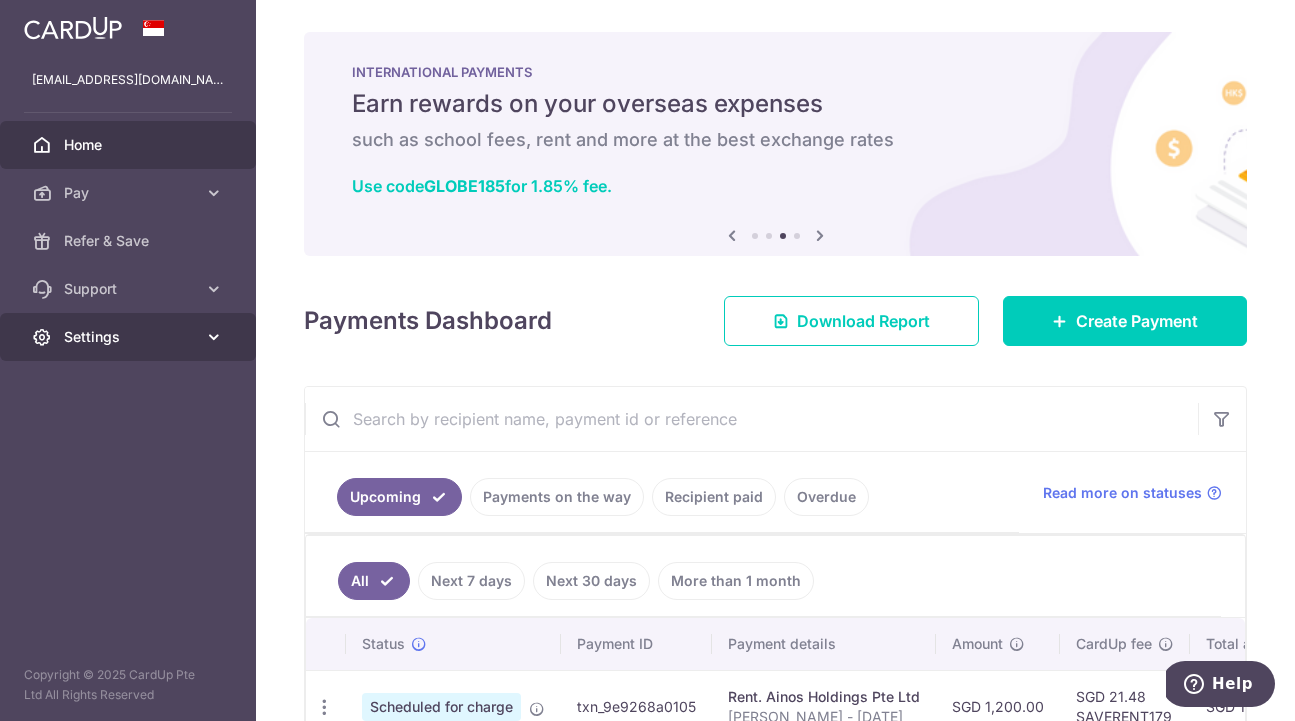
scroll to position [0, 0]
click at [164, 333] on span "Settings" at bounding box center [130, 337] width 132 height 20
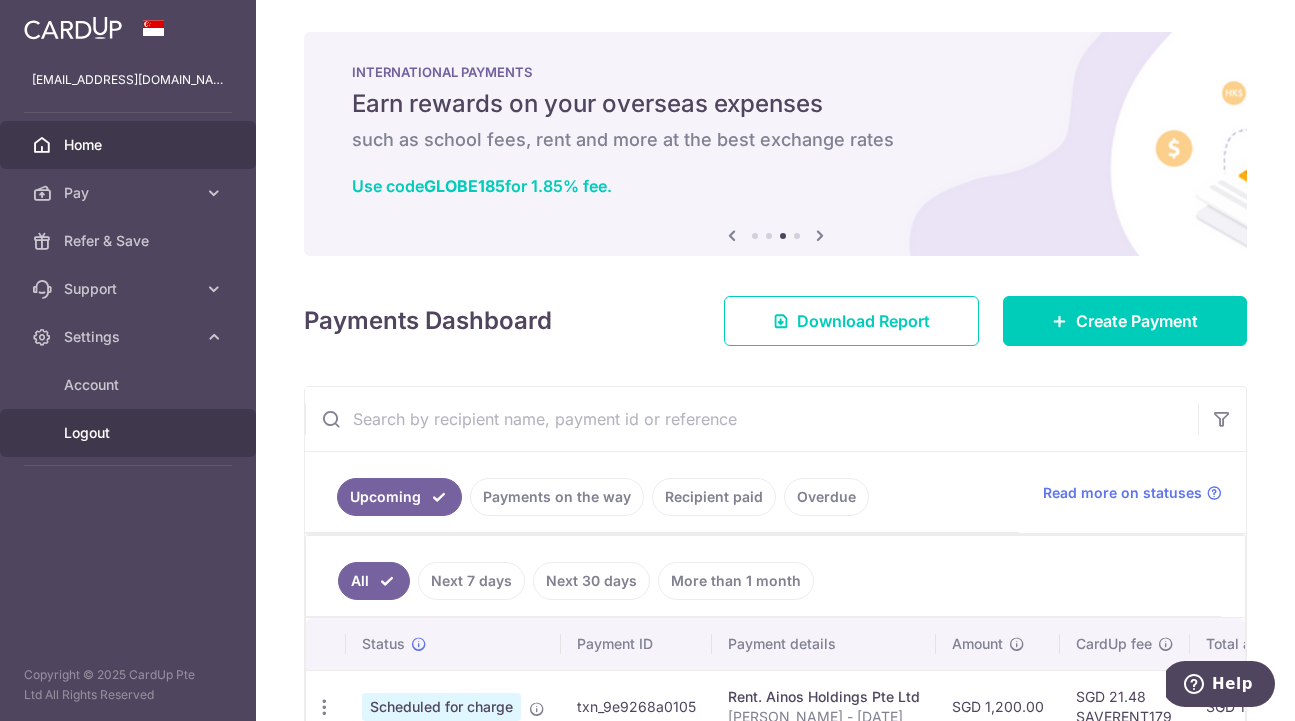
click at [101, 442] on span "Logout" at bounding box center [130, 433] width 132 height 20
